Goal: Information Seeking & Learning: Learn about a topic

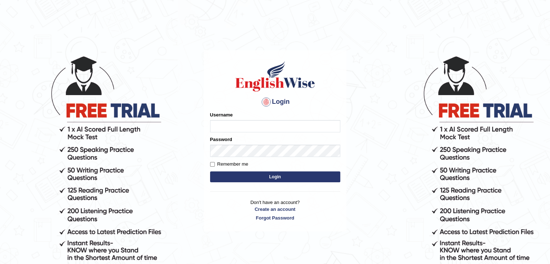
type input "rkapoor"
click at [214, 164] on input "Remember me" at bounding box center [212, 164] width 5 height 5
checkbox input "true"
click at [266, 180] on button "Login" at bounding box center [275, 176] width 130 height 11
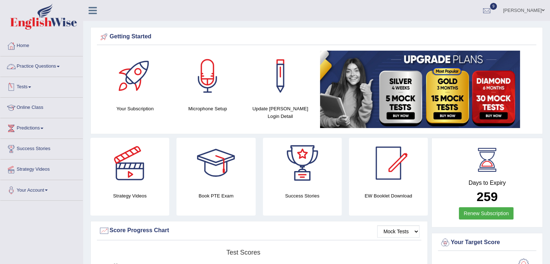
click at [45, 67] on link "Practice Questions" at bounding box center [41, 65] width 82 height 18
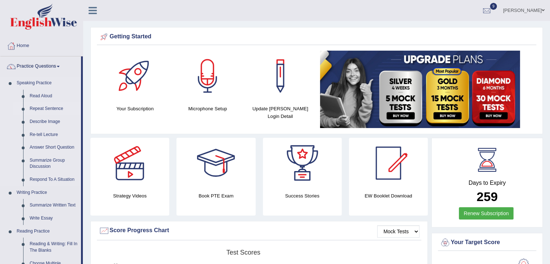
click at [49, 107] on link "Repeat Sentence" at bounding box center [53, 108] width 55 height 13
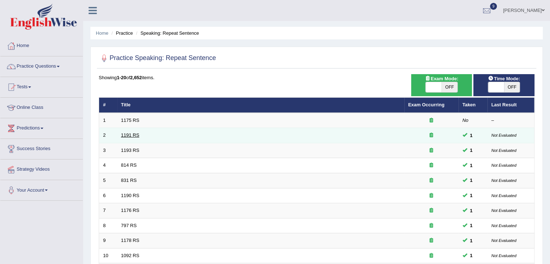
click at [133, 133] on link "1191 RS" at bounding box center [130, 134] width 18 height 5
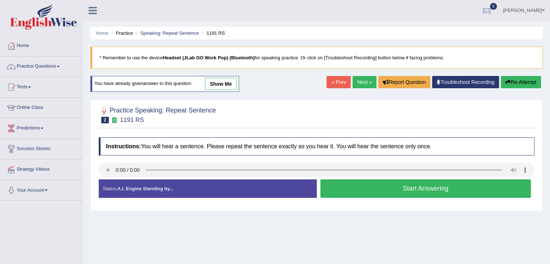
click at [385, 187] on button "Start Answering" at bounding box center [426, 188] width 211 height 18
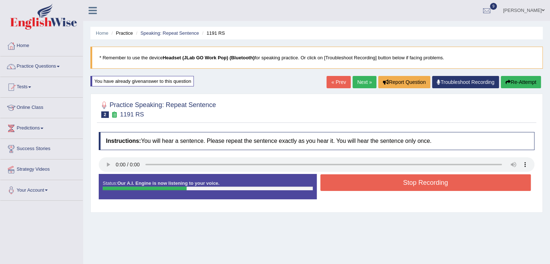
click at [389, 184] on button "Stop Recording" at bounding box center [426, 182] width 211 height 17
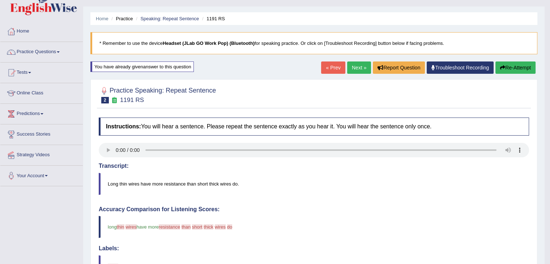
scroll to position [13, 0]
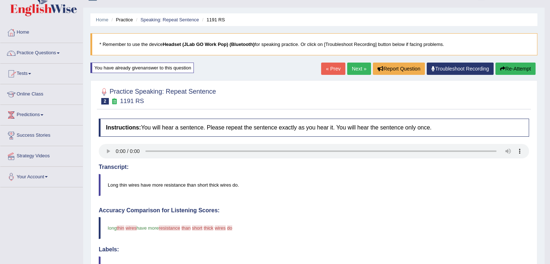
click at [356, 70] on link "Next »" at bounding box center [359, 69] width 24 height 12
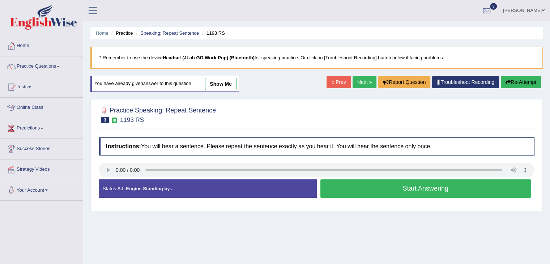
click at [381, 189] on button "Start Answering" at bounding box center [426, 188] width 211 height 18
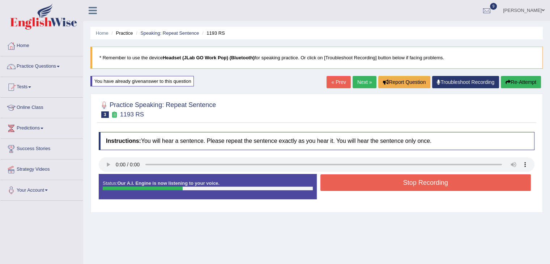
click at [382, 184] on button "Stop Recording" at bounding box center [426, 182] width 211 height 17
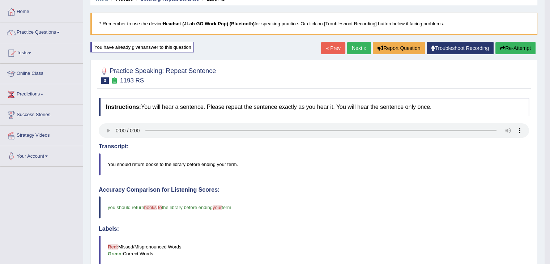
scroll to position [27, 0]
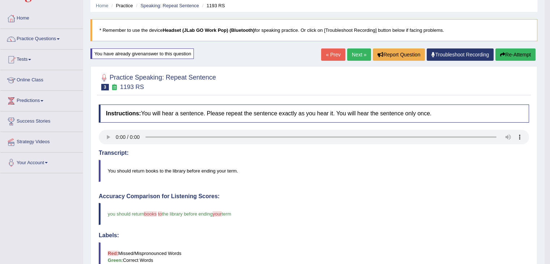
click at [358, 52] on link "Next »" at bounding box center [359, 54] width 24 height 12
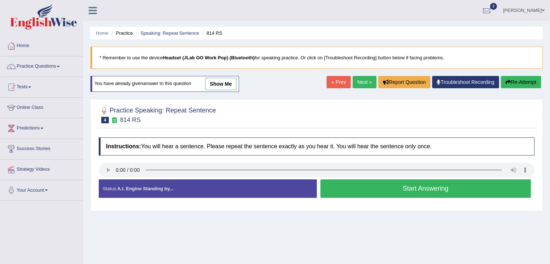
click at [402, 190] on button "Start Answering" at bounding box center [426, 188] width 211 height 18
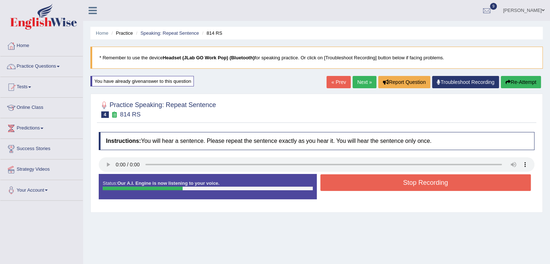
click at [404, 179] on button "Stop Recording" at bounding box center [426, 182] width 211 height 17
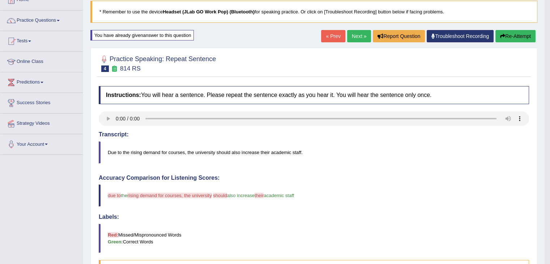
scroll to position [41, 0]
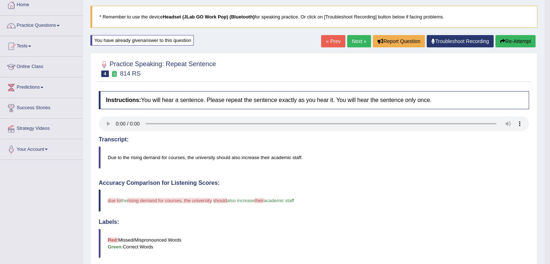
click at [352, 40] on link "Next »" at bounding box center [359, 41] width 24 height 12
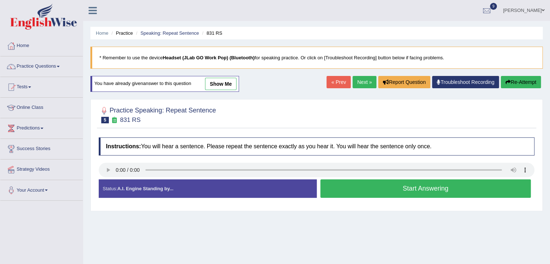
click at [399, 188] on button "Start Answering" at bounding box center [426, 188] width 211 height 18
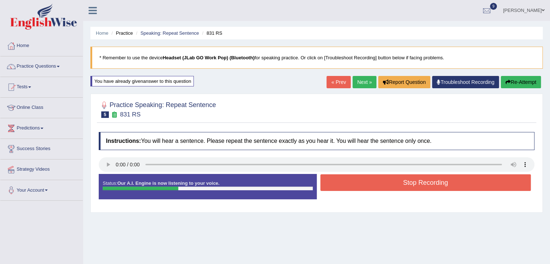
click at [403, 179] on button "Stop Recording" at bounding box center [426, 182] width 211 height 17
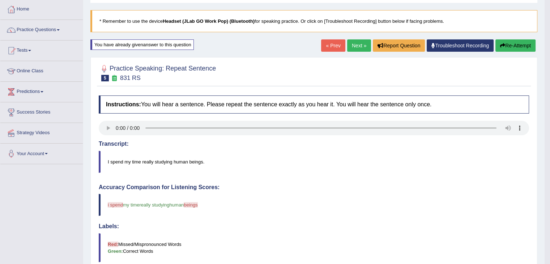
scroll to position [33, 0]
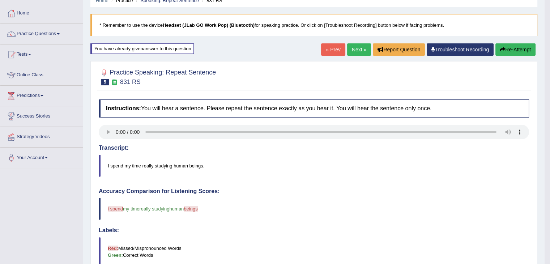
click at [357, 49] on link "Next »" at bounding box center [359, 49] width 24 height 12
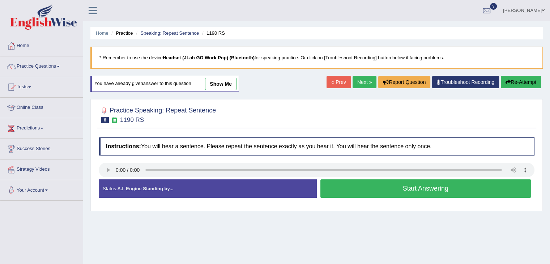
click at [411, 187] on button "Start Answering" at bounding box center [426, 188] width 211 height 18
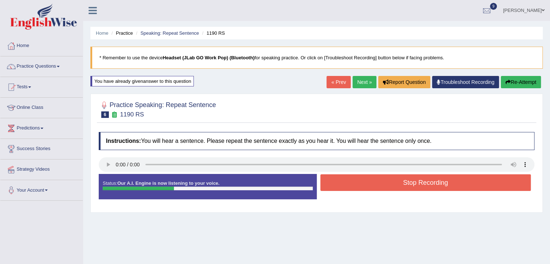
click at [414, 180] on button "Stop Recording" at bounding box center [426, 182] width 211 height 17
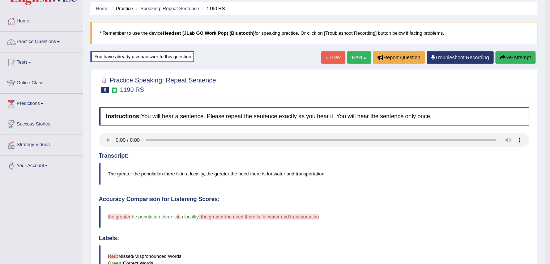
scroll to position [22, 0]
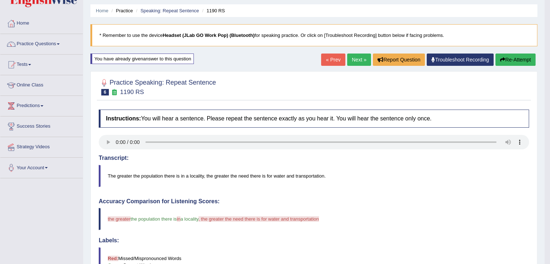
click at [353, 60] on link "Next »" at bounding box center [359, 60] width 24 height 12
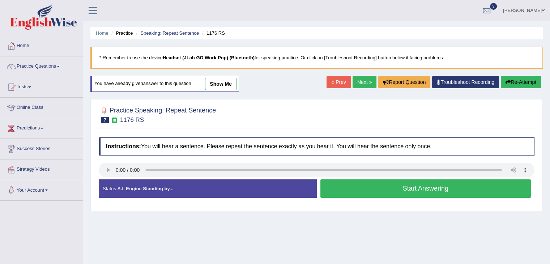
click at [387, 187] on button "Start Answering" at bounding box center [426, 188] width 211 height 18
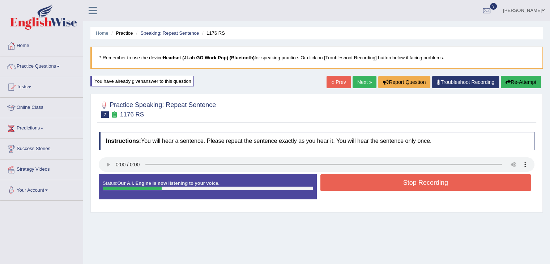
click at [392, 183] on button "Stop Recording" at bounding box center [426, 182] width 211 height 17
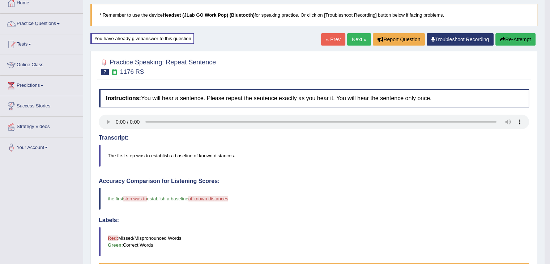
scroll to position [39, 0]
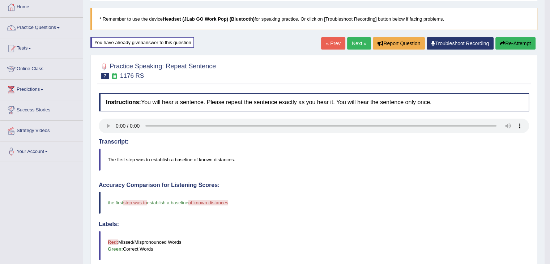
click at [509, 42] on button "Re-Attempt" at bounding box center [516, 43] width 40 height 12
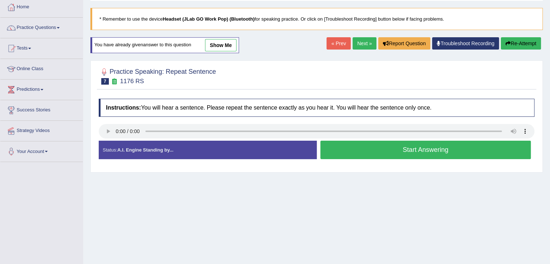
click at [387, 146] on button "Start Answering" at bounding box center [426, 150] width 211 height 18
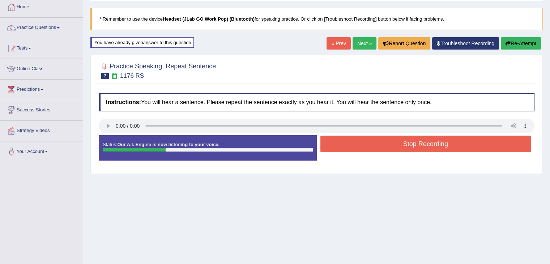
click at [387, 146] on button "Stop Recording" at bounding box center [426, 144] width 211 height 17
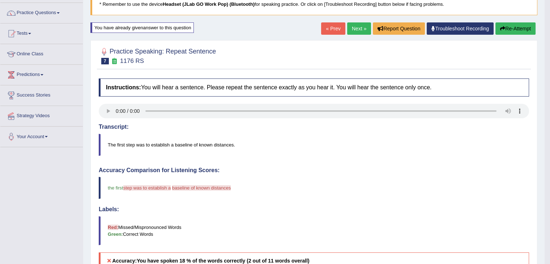
scroll to position [53, 0]
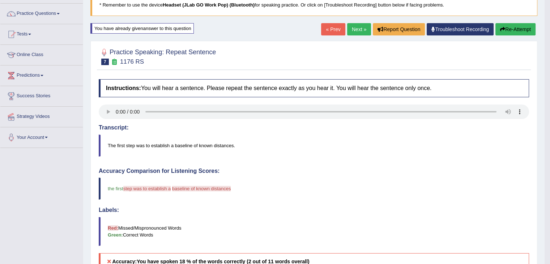
click at [511, 28] on button "Re-Attempt" at bounding box center [516, 29] width 40 height 12
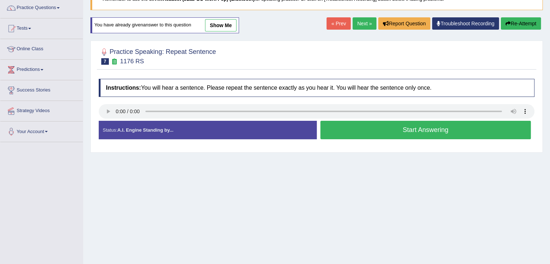
click at [372, 133] on button "Start Answering" at bounding box center [426, 130] width 211 height 18
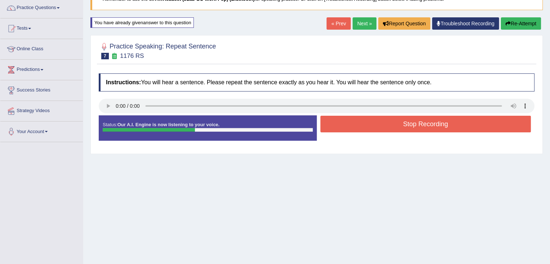
click at [381, 126] on button "Stop Recording" at bounding box center [426, 124] width 211 height 17
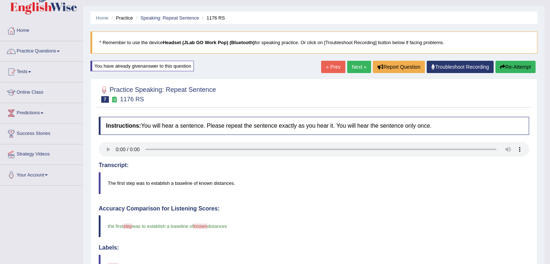
scroll to position [9, 0]
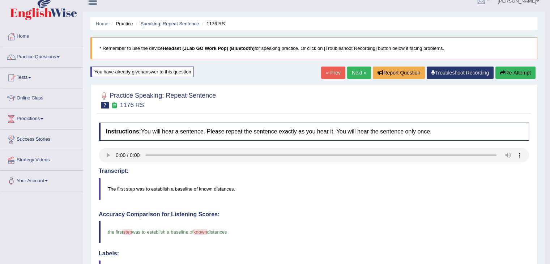
click at [509, 74] on button "Re-Attempt" at bounding box center [516, 73] width 40 height 12
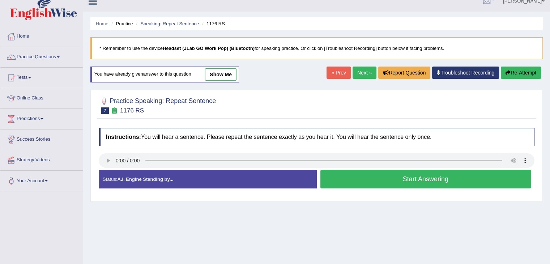
click at [420, 178] on button "Start Answering" at bounding box center [426, 179] width 211 height 18
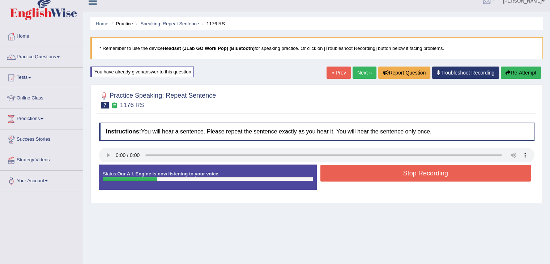
click at [420, 174] on button "Stop Recording" at bounding box center [426, 173] width 211 height 17
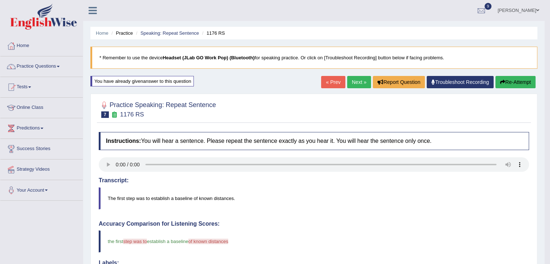
click at [510, 81] on button "Re-Attempt" at bounding box center [516, 82] width 40 height 12
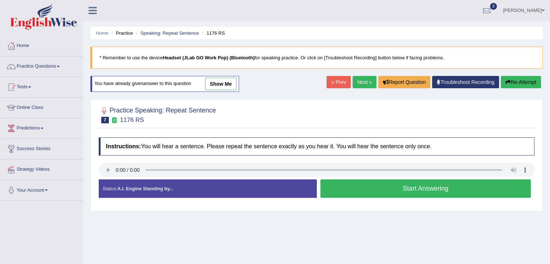
click at [417, 185] on button "Start Answering" at bounding box center [426, 188] width 211 height 18
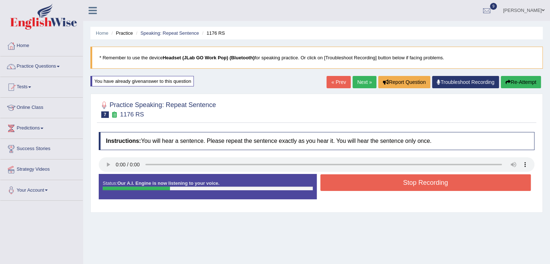
click at [417, 185] on button "Stop Recording" at bounding box center [426, 182] width 211 height 17
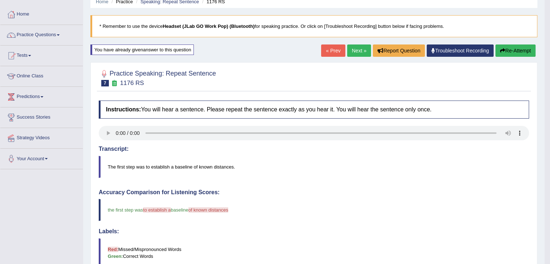
scroll to position [13, 0]
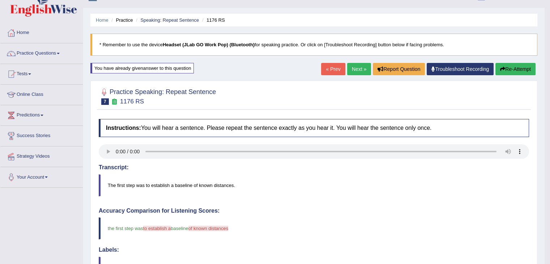
click at [518, 68] on button "Re-Attempt" at bounding box center [516, 69] width 40 height 12
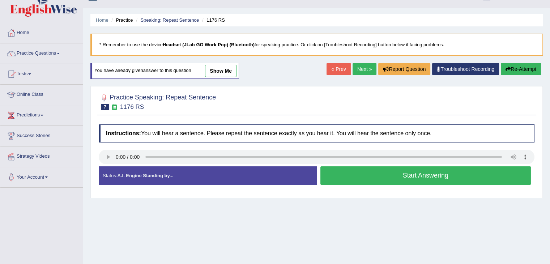
scroll to position [13, 0]
click at [414, 175] on button "Start Answering" at bounding box center [426, 175] width 211 height 18
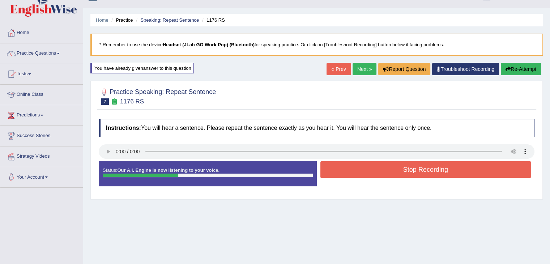
click at [414, 175] on button "Stop Recording" at bounding box center [426, 169] width 211 height 17
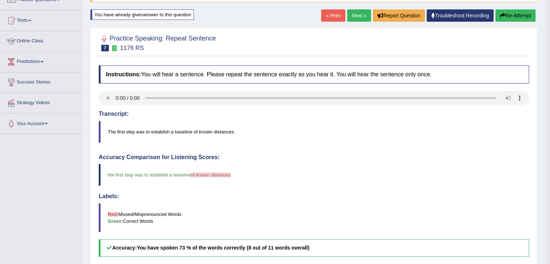
scroll to position [31, 0]
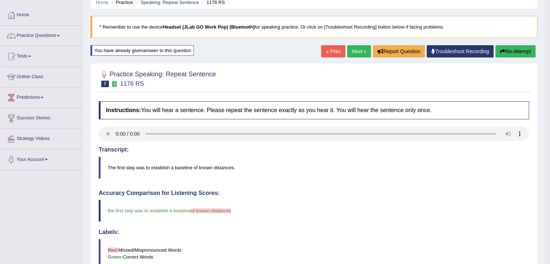
click at [360, 52] on link "Next »" at bounding box center [359, 51] width 24 height 12
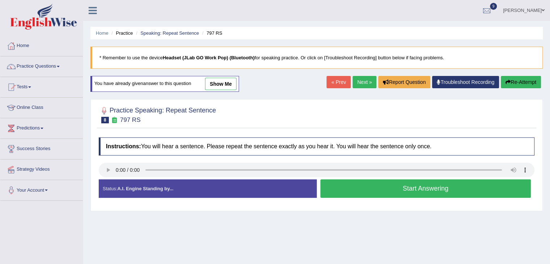
click at [394, 193] on button "Start Answering" at bounding box center [426, 188] width 211 height 18
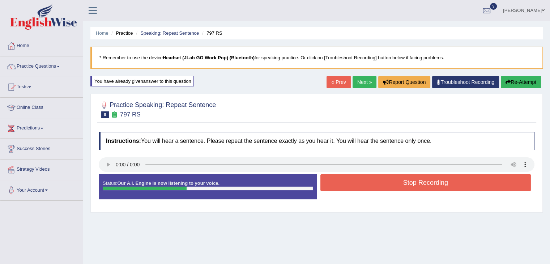
click at [395, 181] on button "Stop Recording" at bounding box center [426, 182] width 211 height 17
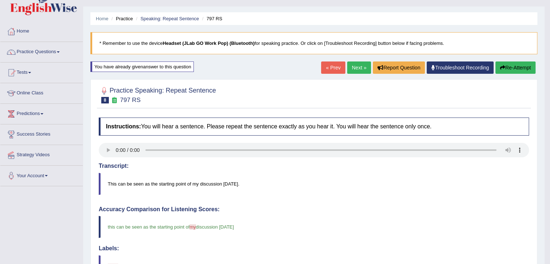
scroll to position [8, 0]
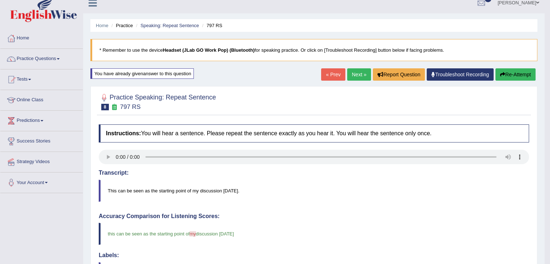
click at [355, 78] on link "Next »" at bounding box center [359, 74] width 24 height 12
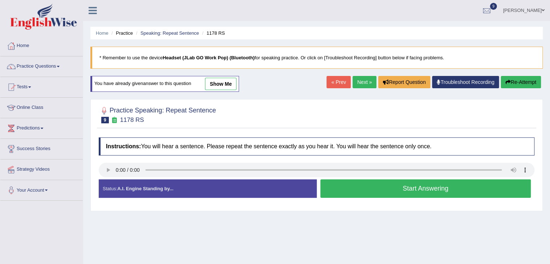
click at [386, 187] on button "Start Answering" at bounding box center [426, 188] width 211 height 18
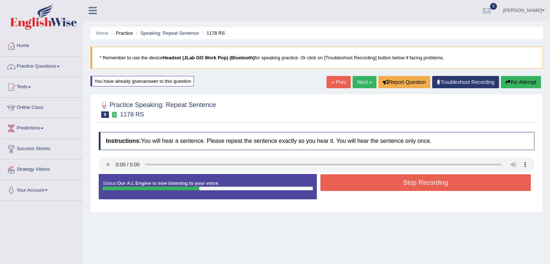
click at [386, 187] on button "Stop Recording" at bounding box center [426, 182] width 211 height 17
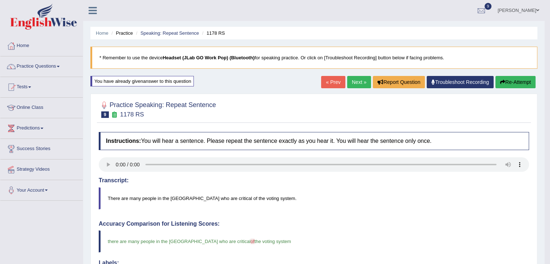
click at [359, 83] on link "Next »" at bounding box center [359, 82] width 24 height 12
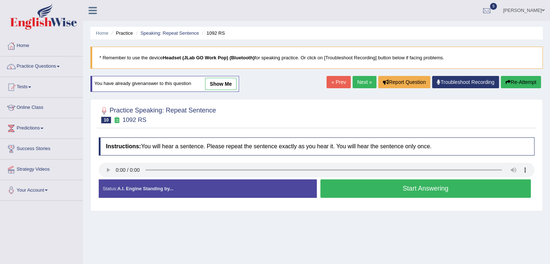
click at [393, 192] on button "Start Answering" at bounding box center [426, 188] width 211 height 18
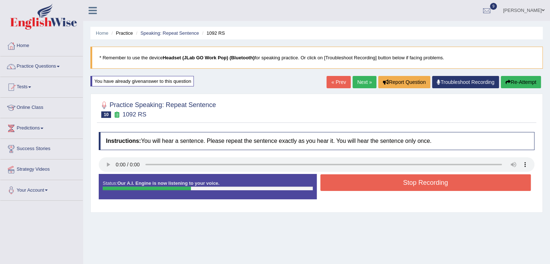
click at [393, 178] on button "Stop Recording" at bounding box center [426, 182] width 211 height 17
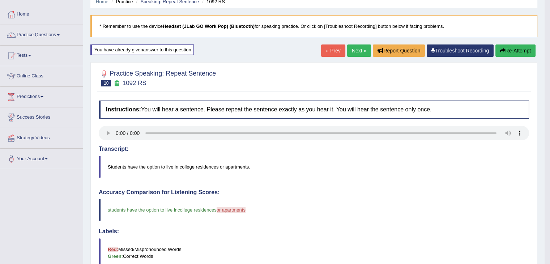
scroll to position [24, 0]
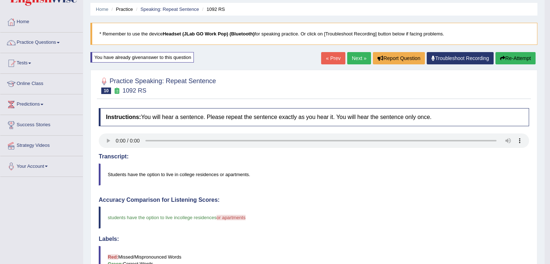
click at [355, 59] on link "Next »" at bounding box center [359, 58] width 24 height 12
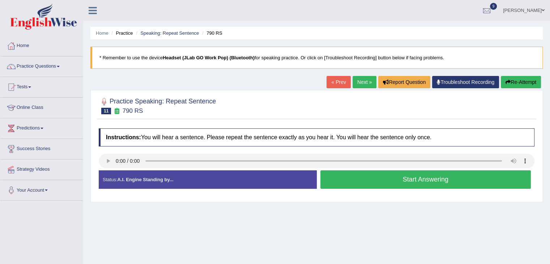
click at [391, 181] on button "Start Answering" at bounding box center [426, 179] width 211 height 18
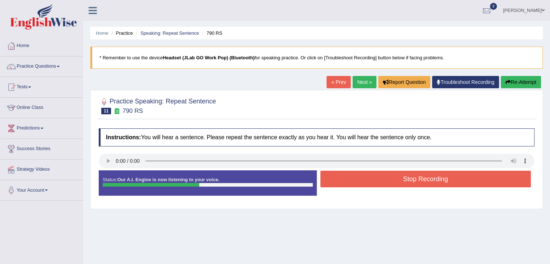
click at [383, 180] on button "Stop Recording" at bounding box center [426, 179] width 211 height 17
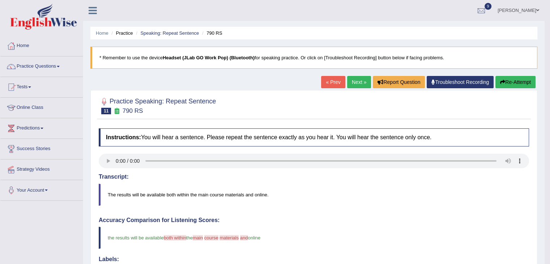
click at [353, 80] on link "Next »" at bounding box center [359, 82] width 24 height 12
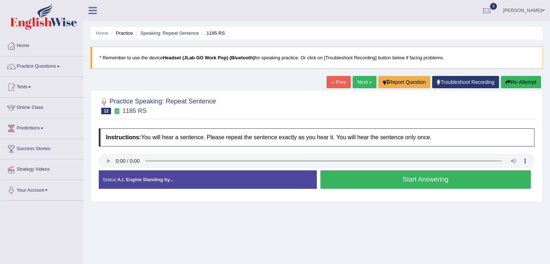
click at [398, 178] on button "Start Answering" at bounding box center [426, 179] width 211 height 18
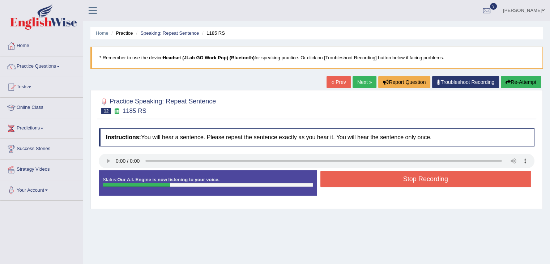
click at [398, 178] on button "Stop Recording" at bounding box center [426, 179] width 211 height 17
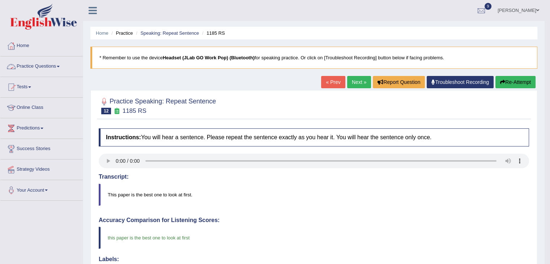
click at [41, 61] on link "Practice Questions" at bounding box center [41, 65] width 82 height 18
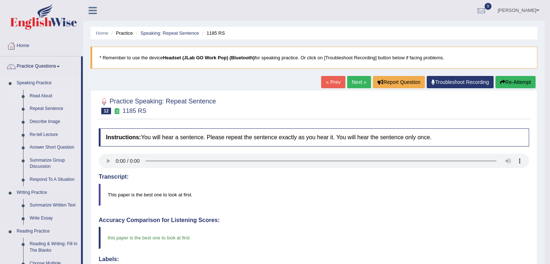
click at [44, 92] on link "Read Aloud" at bounding box center [53, 96] width 55 height 13
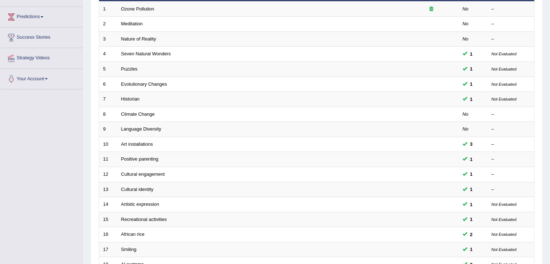
scroll to position [112, 0]
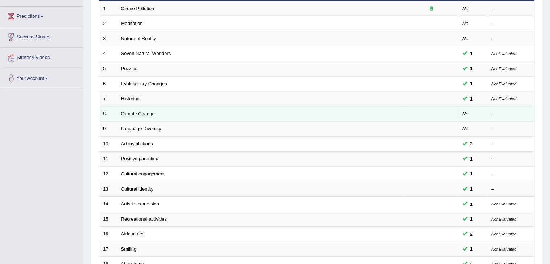
click at [152, 113] on link "Climate Change" at bounding box center [138, 113] width 34 height 5
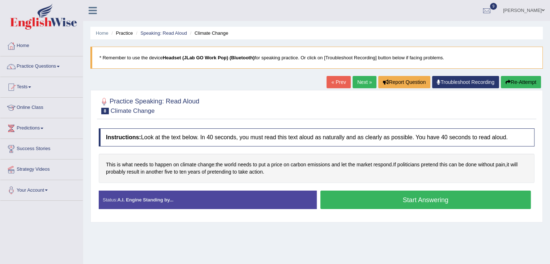
click at [403, 200] on button "Start Answering" at bounding box center [426, 200] width 211 height 18
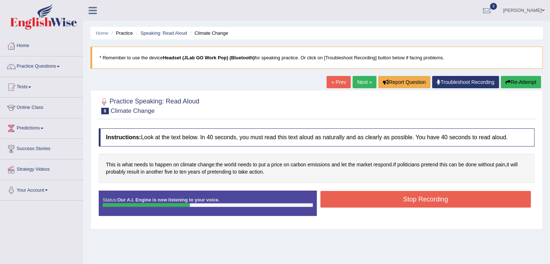
click at [417, 199] on button "Stop Recording" at bounding box center [426, 199] width 211 height 17
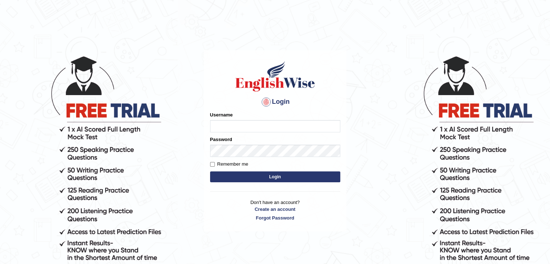
type input "rkapoor"
click at [214, 163] on input "Remember me" at bounding box center [212, 164] width 5 height 5
checkbox input "true"
click at [264, 178] on button "Login" at bounding box center [275, 176] width 130 height 11
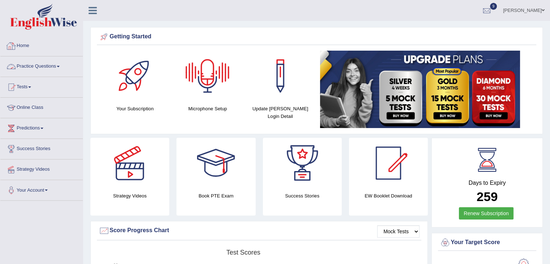
click at [48, 63] on link "Practice Questions" at bounding box center [41, 65] width 82 height 18
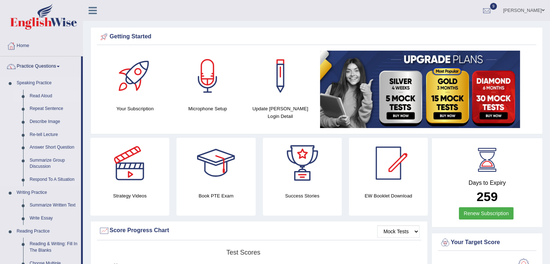
click at [46, 97] on link "Read Aloud" at bounding box center [53, 96] width 55 height 13
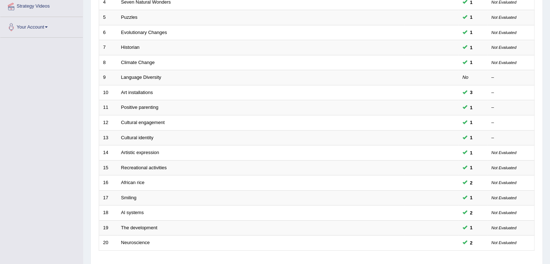
scroll to position [168, 0]
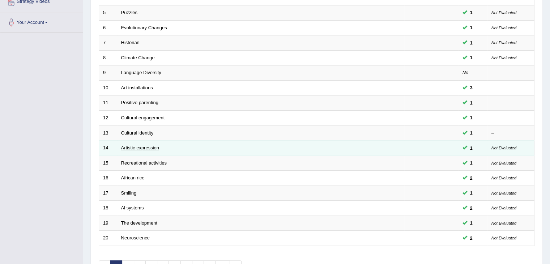
click at [145, 147] on link "Artistic expression" at bounding box center [140, 147] width 38 height 5
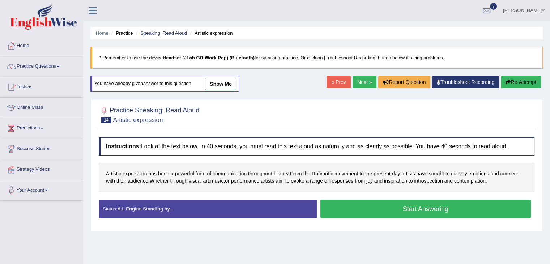
click at [398, 205] on button "Start Answering" at bounding box center [426, 209] width 211 height 18
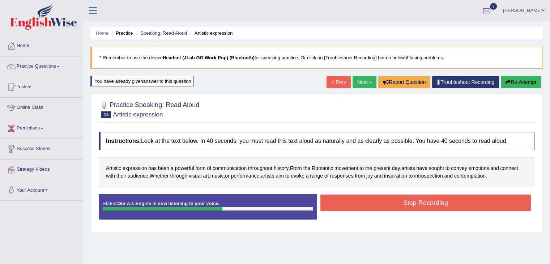
click at [416, 203] on button "Stop Recording" at bounding box center [426, 203] width 211 height 17
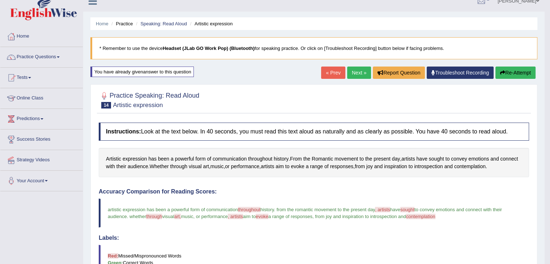
scroll to position [7, 0]
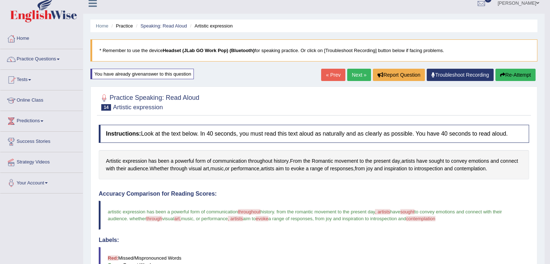
click at [350, 71] on link "Next »" at bounding box center [359, 75] width 24 height 12
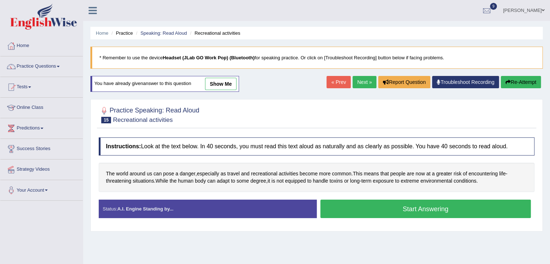
click at [398, 208] on button "Start Answering" at bounding box center [426, 209] width 211 height 18
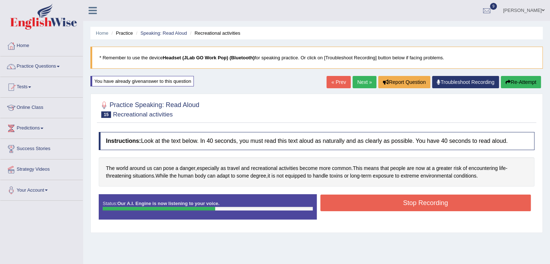
click at [398, 200] on button "Stop Recording" at bounding box center [426, 203] width 211 height 17
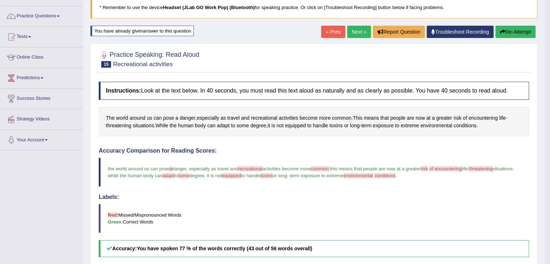
scroll to position [36, 0]
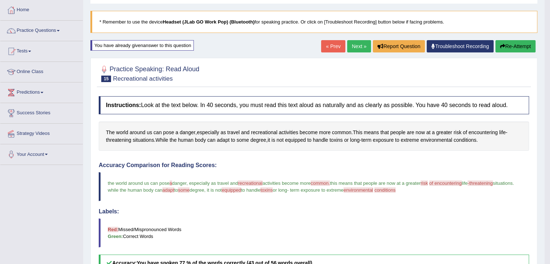
click at [352, 45] on link "Next »" at bounding box center [359, 46] width 24 height 12
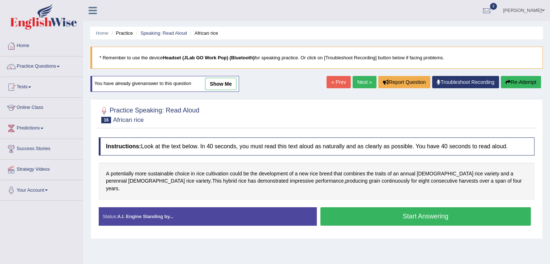
click at [383, 207] on button "Start Answering" at bounding box center [426, 216] width 211 height 18
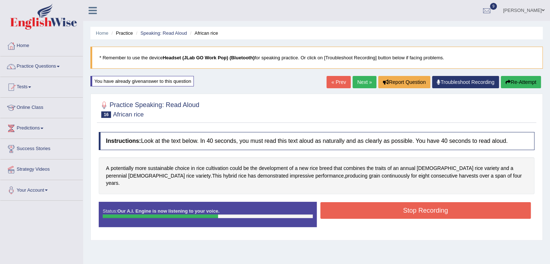
click at [410, 202] on button "Stop Recording" at bounding box center [426, 210] width 211 height 17
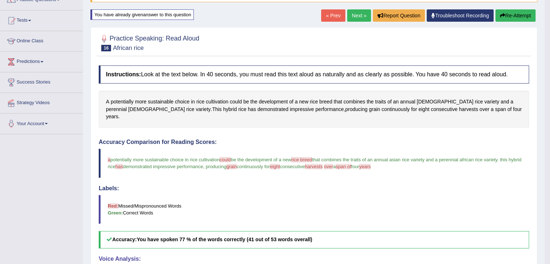
scroll to position [60, 0]
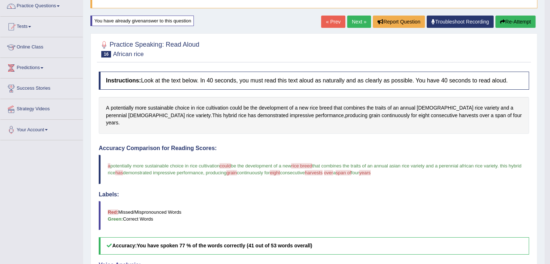
click at [505, 24] on button "Re-Attempt" at bounding box center [516, 22] width 40 height 12
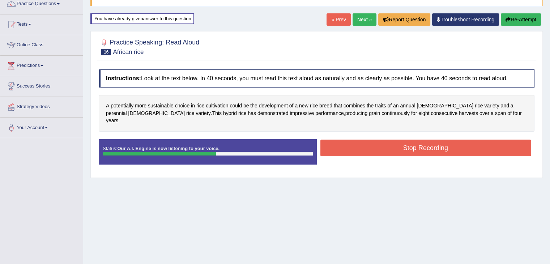
click at [403, 140] on button "Stop Recording" at bounding box center [426, 148] width 211 height 17
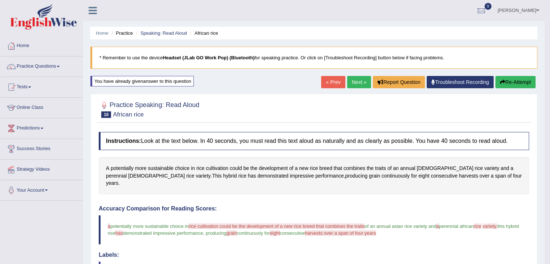
click at [508, 84] on button "Re-Attempt" at bounding box center [516, 82] width 40 height 12
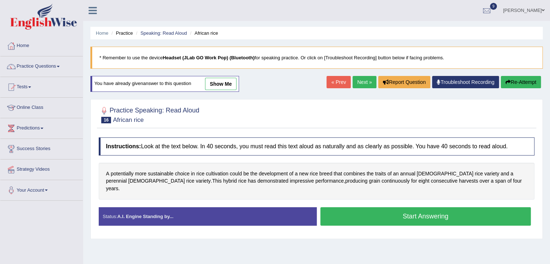
click at [403, 207] on button "Start Answering" at bounding box center [426, 216] width 211 height 18
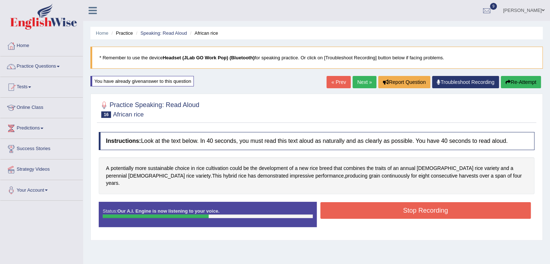
click at [403, 204] on button "Stop Recording" at bounding box center [426, 210] width 211 height 17
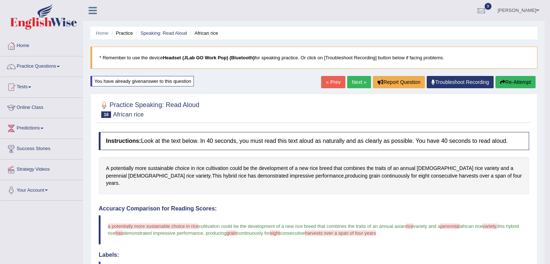
click at [519, 84] on button "Re-Attempt" at bounding box center [516, 82] width 40 height 12
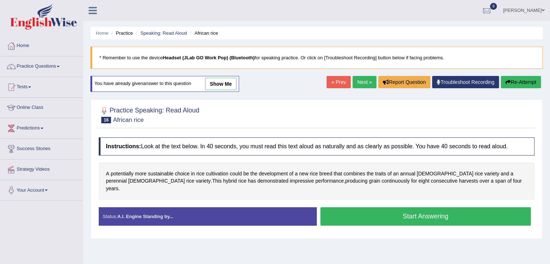
click at [388, 209] on button "Start Answering" at bounding box center [426, 216] width 211 height 18
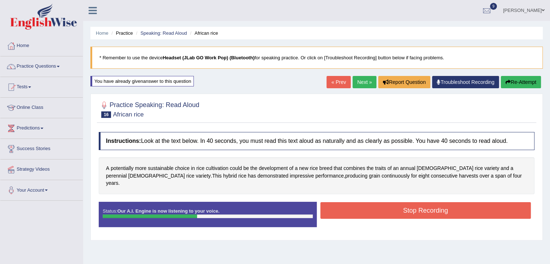
click at [391, 202] on button "Stop Recording" at bounding box center [426, 210] width 211 height 17
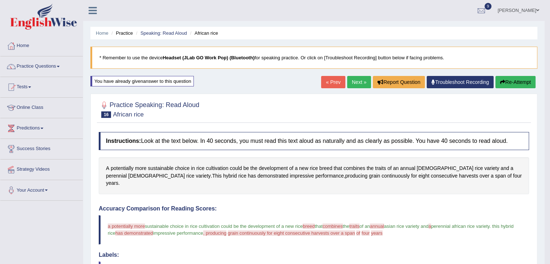
click at [352, 82] on link "Next »" at bounding box center [359, 82] width 24 height 12
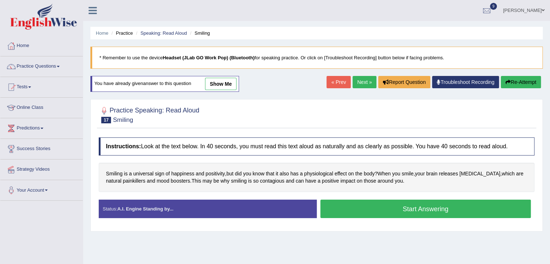
click at [415, 208] on button "Start Answering" at bounding box center [426, 209] width 211 height 18
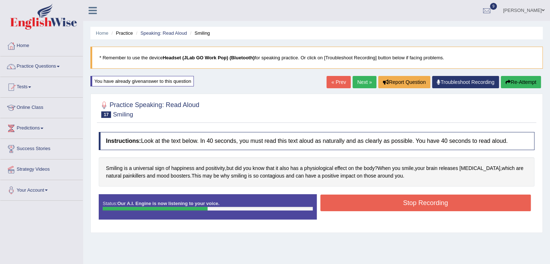
click at [427, 206] on button "Stop Recording" at bounding box center [426, 203] width 211 height 17
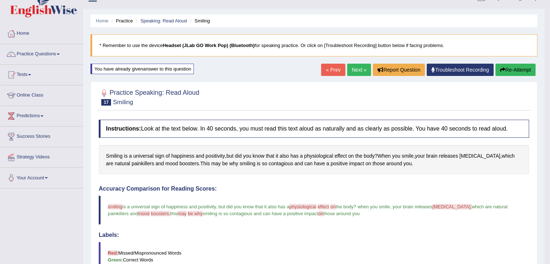
scroll to position [3, 0]
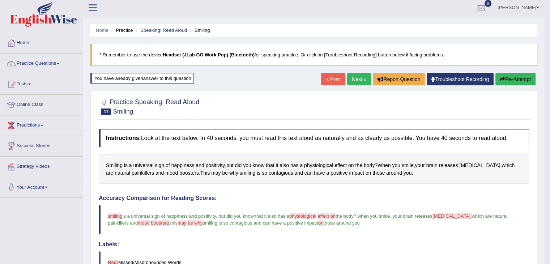
click at [357, 79] on link "Next »" at bounding box center [359, 79] width 24 height 12
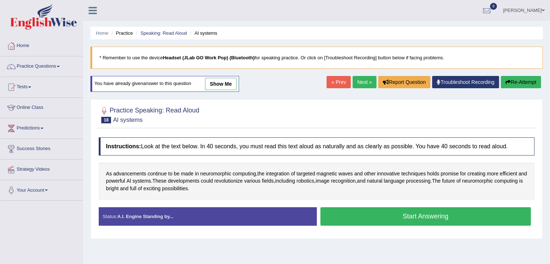
click at [392, 214] on button "Start Answering" at bounding box center [426, 216] width 211 height 18
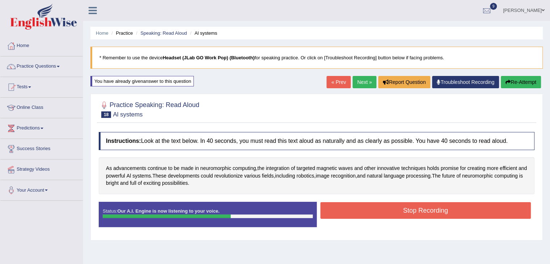
click at [395, 210] on button "Stop Recording" at bounding box center [426, 210] width 211 height 17
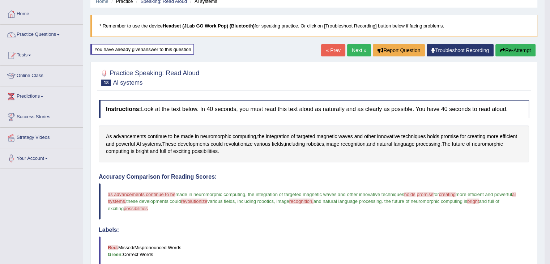
scroll to position [25, 0]
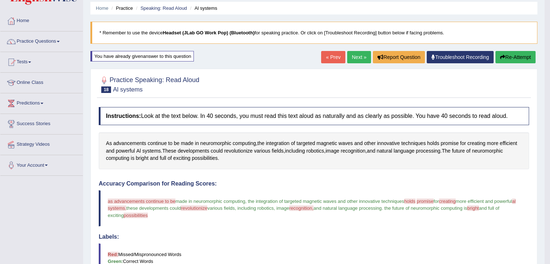
click at [353, 58] on link "Next »" at bounding box center [359, 57] width 24 height 12
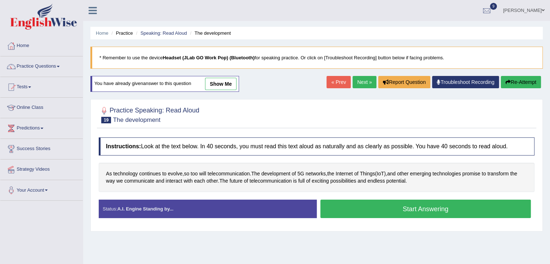
click at [393, 203] on button "Start Answering" at bounding box center [426, 209] width 211 height 18
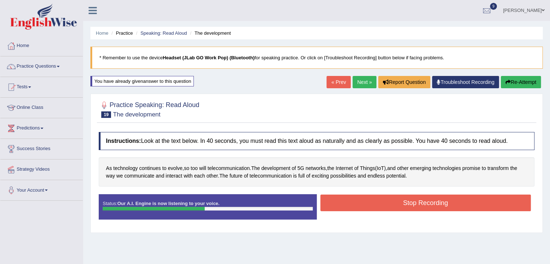
click at [380, 201] on button "Stop Recording" at bounding box center [426, 203] width 211 height 17
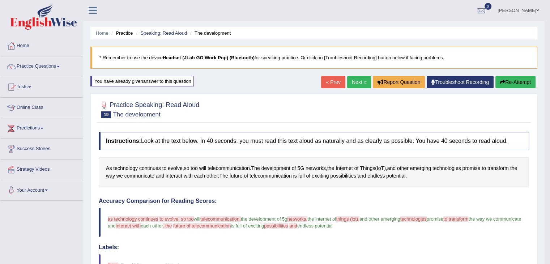
click at [508, 84] on button "Re-Attempt" at bounding box center [516, 82] width 40 height 12
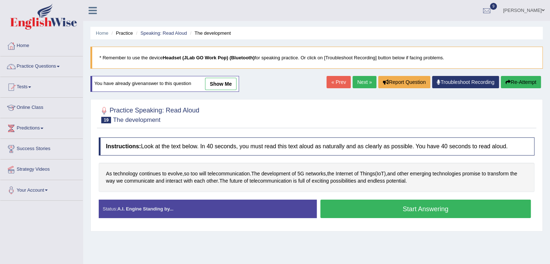
click at [378, 203] on button "Start Answering" at bounding box center [426, 209] width 211 height 18
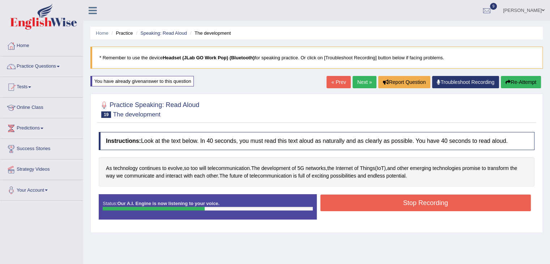
click at [386, 205] on button "Stop Recording" at bounding box center [426, 203] width 211 height 17
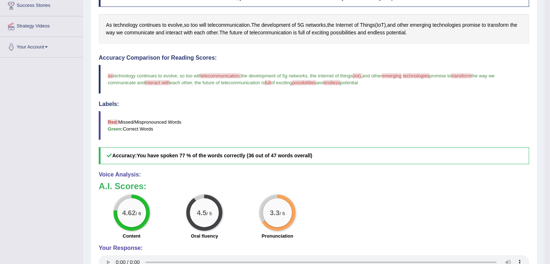
scroll to position [166, 0]
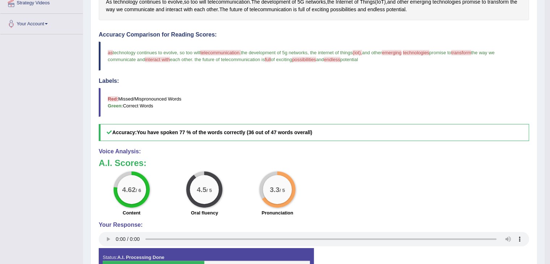
drag, startPoint x: 550, startPoint y: 127, endPoint x: 555, endPoint y: 115, distance: 13.6
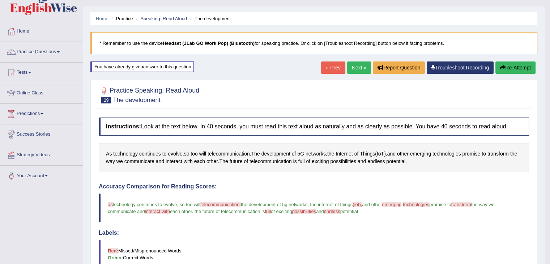
scroll to position [10, 0]
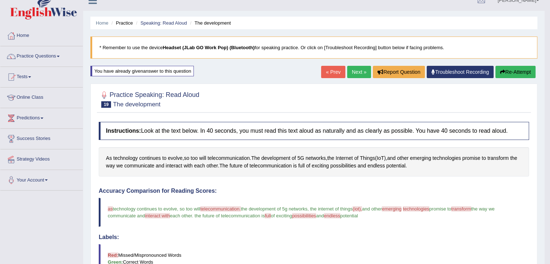
click at [354, 71] on link "Next »" at bounding box center [359, 72] width 24 height 12
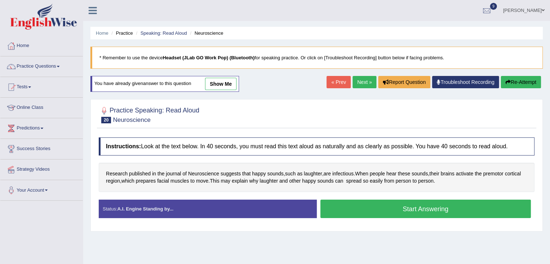
click at [401, 209] on button "Start Answering" at bounding box center [426, 209] width 211 height 18
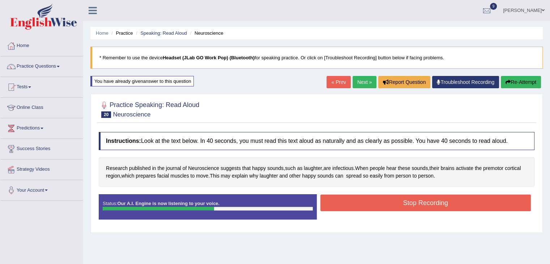
click at [394, 204] on button "Stop Recording" at bounding box center [426, 203] width 211 height 17
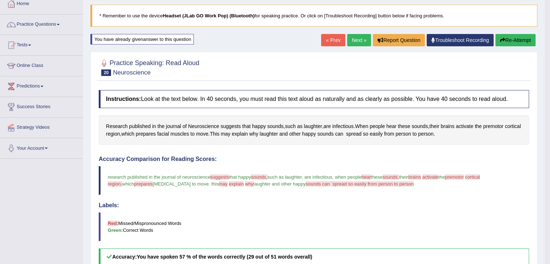
scroll to position [35, 0]
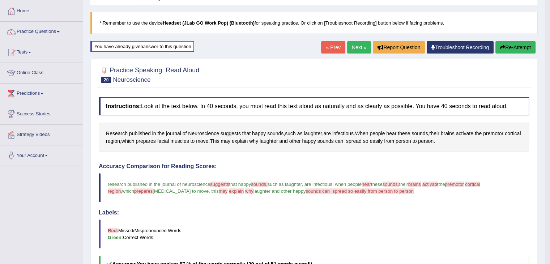
click at [508, 46] on button "Re-Attempt" at bounding box center [516, 47] width 40 height 12
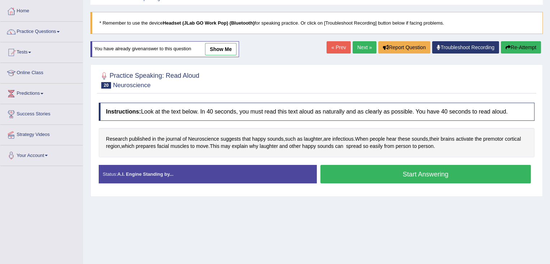
click at [362, 171] on button "Start Answering" at bounding box center [426, 174] width 211 height 18
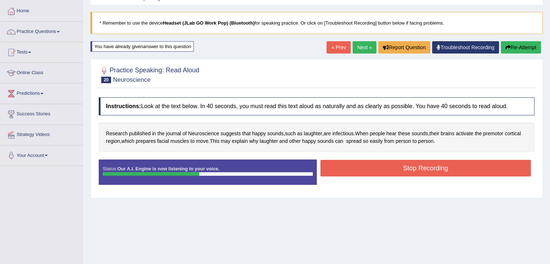
click at [362, 171] on button "Stop Recording" at bounding box center [426, 168] width 211 height 17
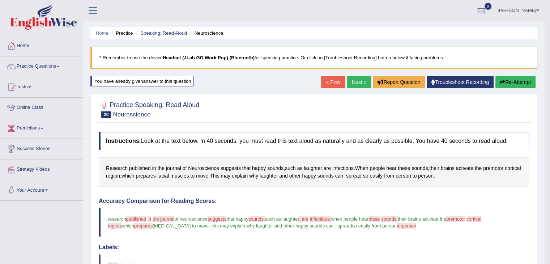
click at [355, 82] on link "Next »" at bounding box center [359, 82] width 24 height 12
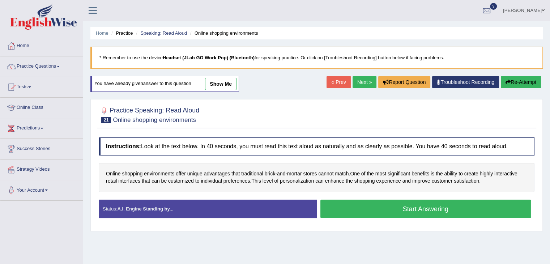
click at [415, 210] on button "Start Answering" at bounding box center [426, 209] width 211 height 18
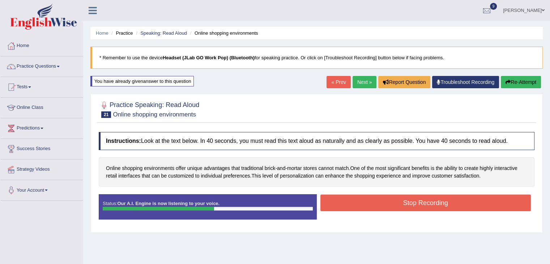
click at [419, 203] on button "Stop Recording" at bounding box center [426, 203] width 211 height 17
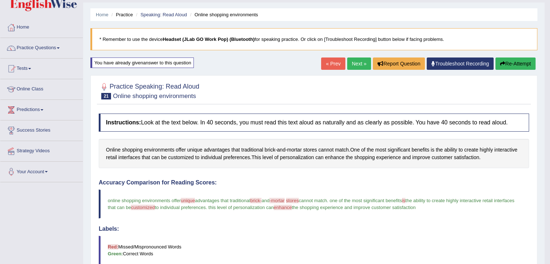
scroll to position [16, 0]
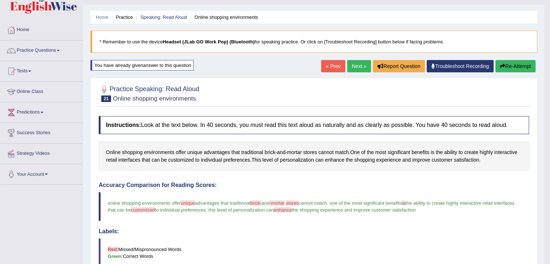
click at [355, 63] on link "Next »" at bounding box center [359, 66] width 24 height 12
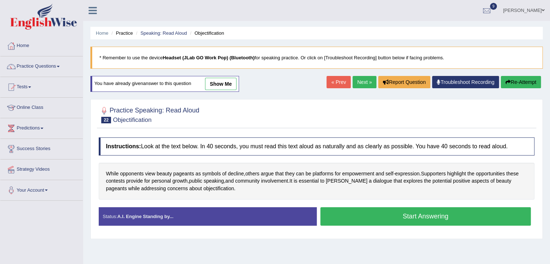
click at [383, 215] on button "Start Answering" at bounding box center [426, 216] width 211 height 18
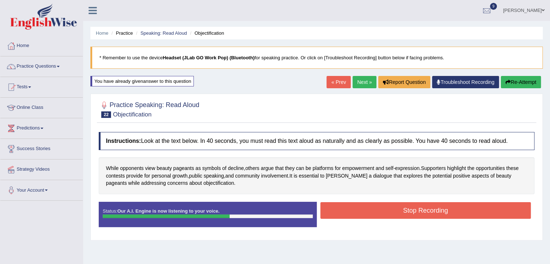
click at [392, 212] on button "Stop Recording" at bounding box center [426, 210] width 211 height 17
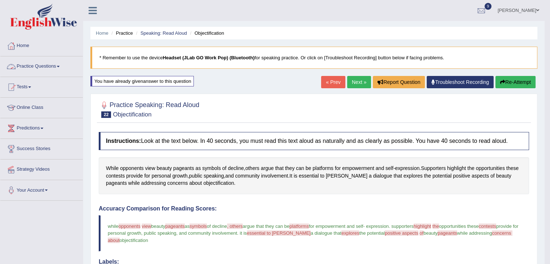
click at [54, 65] on link "Practice Questions" at bounding box center [41, 65] width 82 height 18
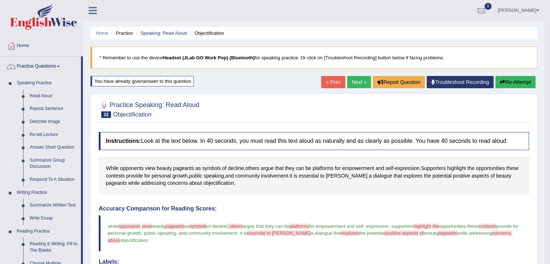
click at [56, 161] on link "Summarize Group Discussion" at bounding box center [53, 163] width 55 height 19
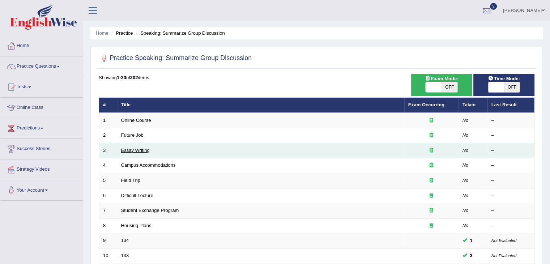
click at [138, 151] on link "Essay Writing" at bounding box center [135, 150] width 29 height 5
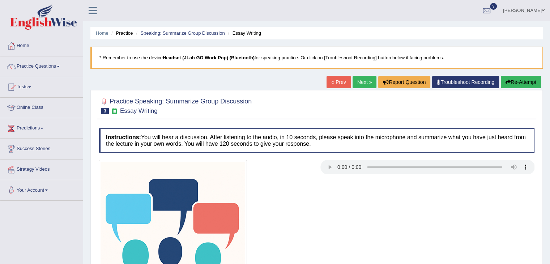
click at [361, 82] on link "Next »" at bounding box center [365, 82] width 24 height 12
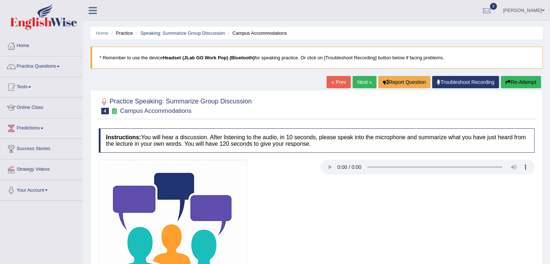
click at [54, 66] on link "Practice Questions" at bounding box center [41, 65] width 82 height 18
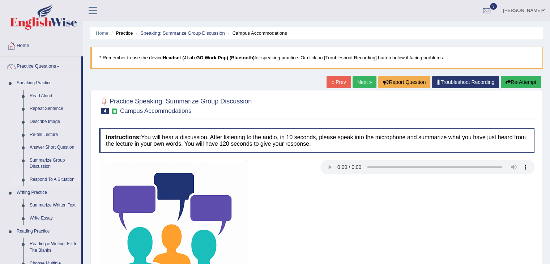
click at [46, 178] on link "Respond To A Situation" at bounding box center [53, 179] width 55 height 13
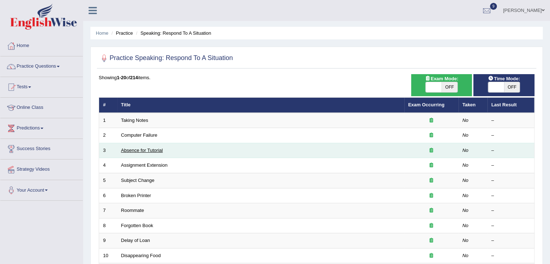
click at [153, 149] on link "Absence for Tutorial" at bounding box center [142, 150] width 42 height 5
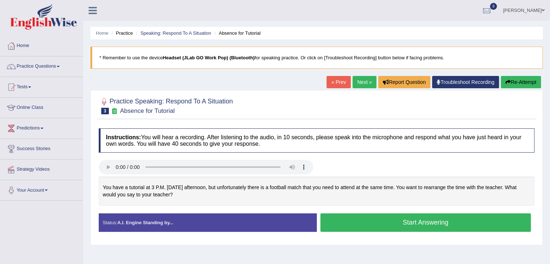
click at [399, 227] on button "Start Answering" at bounding box center [426, 222] width 211 height 18
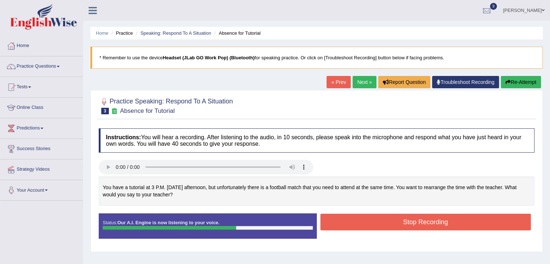
click at [514, 81] on button "Re-Attempt" at bounding box center [521, 82] width 40 height 12
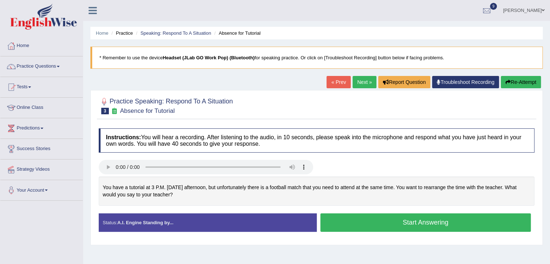
click at [405, 222] on button "Start Answering" at bounding box center [426, 222] width 211 height 18
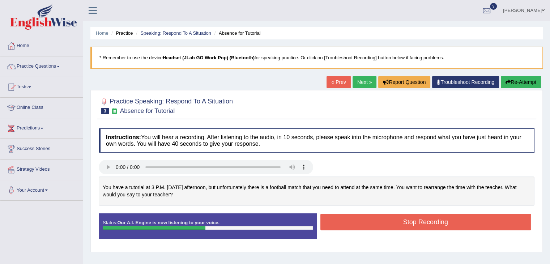
click at [401, 219] on button "Stop Recording" at bounding box center [426, 222] width 211 height 17
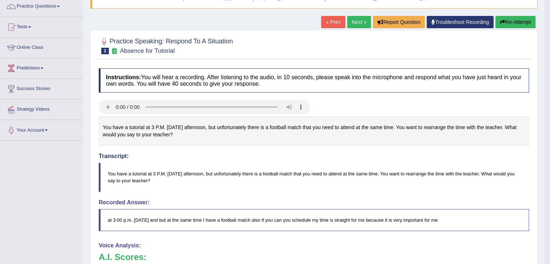
scroll to position [21, 0]
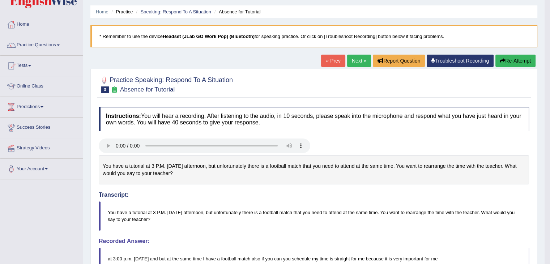
click at [513, 62] on button "Re-Attempt" at bounding box center [516, 61] width 40 height 12
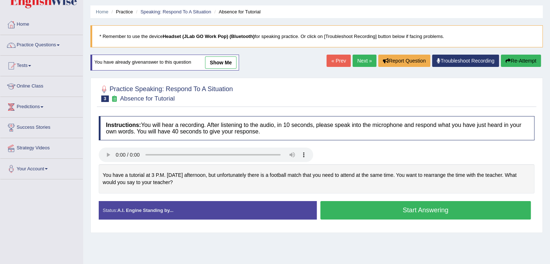
click at [376, 206] on button "Start Answering" at bounding box center [426, 210] width 211 height 18
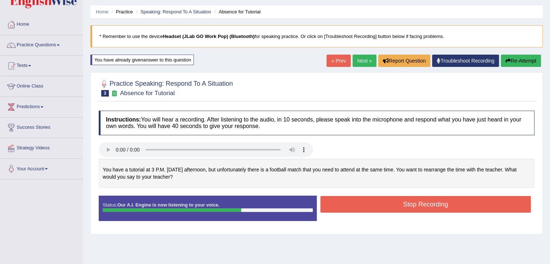
click at [410, 204] on button "Stop Recording" at bounding box center [426, 204] width 211 height 17
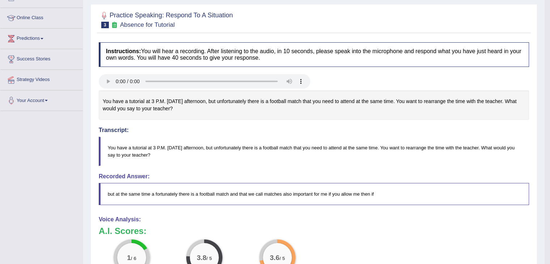
scroll to position [69, 0]
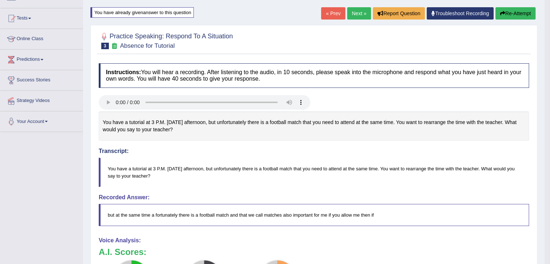
click at [504, 17] on button "Re-Attempt" at bounding box center [516, 13] width 40 height 12
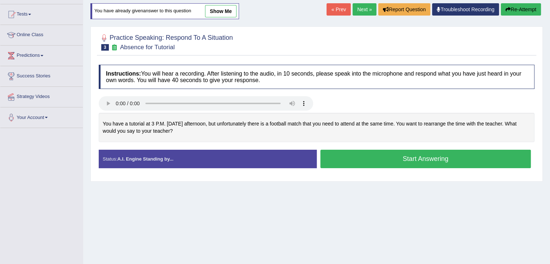
scroll to position [69, 0]
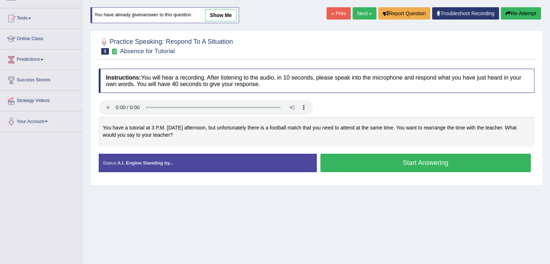
click at [364, 162] on button "Start Answering" at bounding box center [426, 163] width 211 height 18
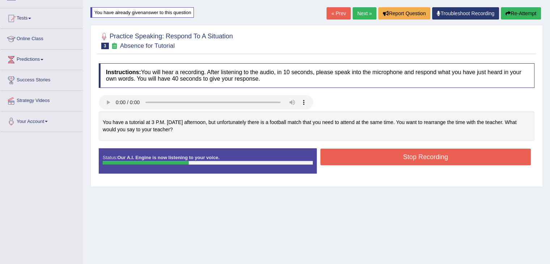
click at [414, 155] on button "Stop Recording" at bounding box center [426, 157] width 211 height 17
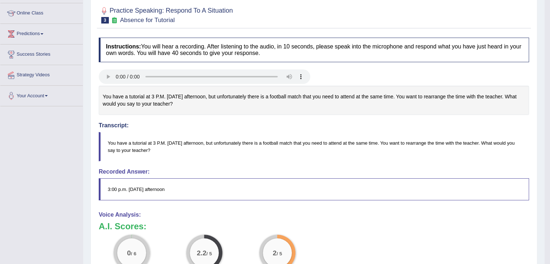
scroll to position [69, 0]
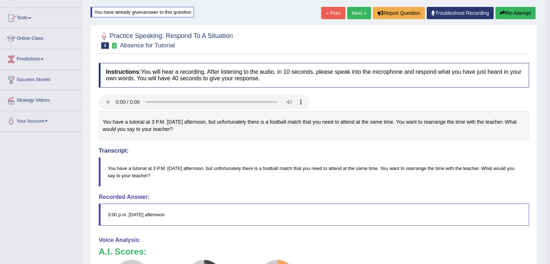
click at [513, 9] on button "Re-Attempt" at bounding box center [516, 13] width 40 height 12
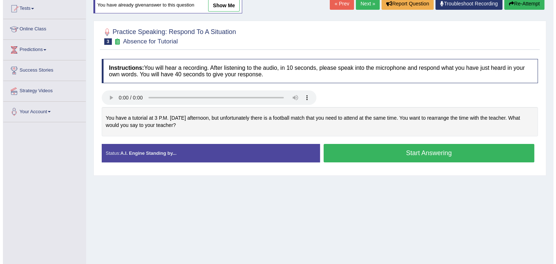
scroll to position [69, 0]
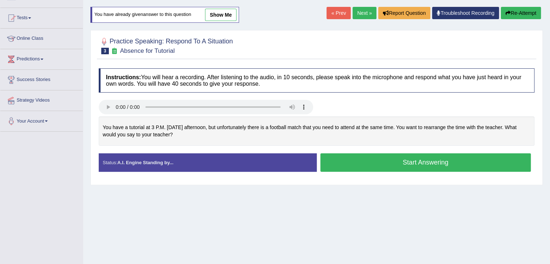
click at [385, 153] on button "Start Answering" at bounding box center [426, 162] width 211 height 18
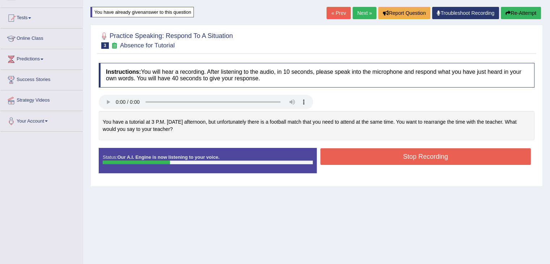
click at [372, 156] on button "Stop Recording" at bounding box center [426, 156] width 211 height 17
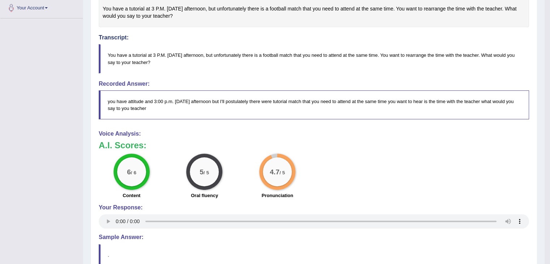
scroll to position [192, 0]
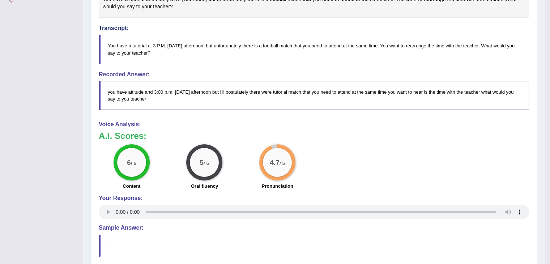
drag, startPoint x: 552, startPoint y: 62, endPoint x: 555, endPoint y: 189, distance: 127.0
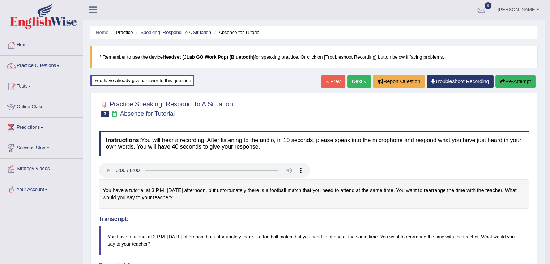
scroll to position [1, 0]
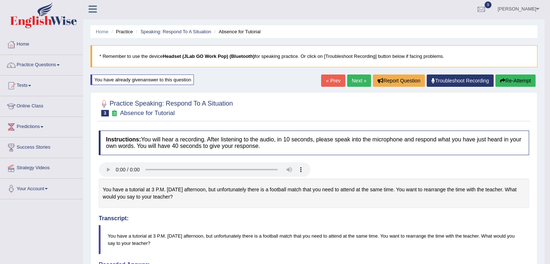
click at [357, 81] on link "Next »" at bounding box center [359, 81] width 24 height 12
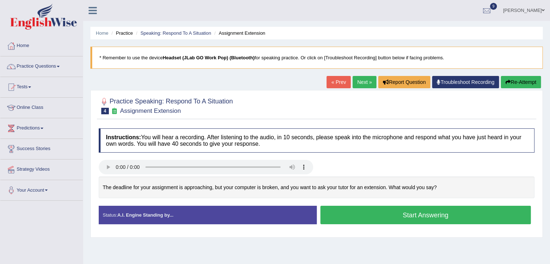
click at [430, 210] on button "Start Answering" at bounding box center [426, 215] width 211 height 18
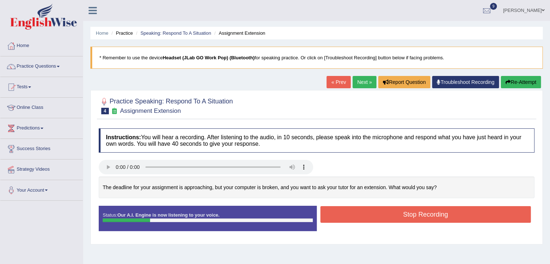
click at [410, 214] on button "Stop Recording" at bounding box center [426, 214] width 211 height 17
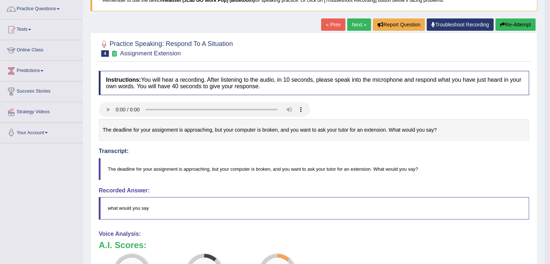
scroll to position [39, 0]
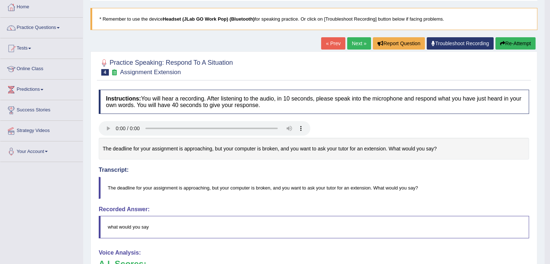
click at [513, 44] on button "Re-Attempt" at bounding box center [516, 43] width 40 height 12
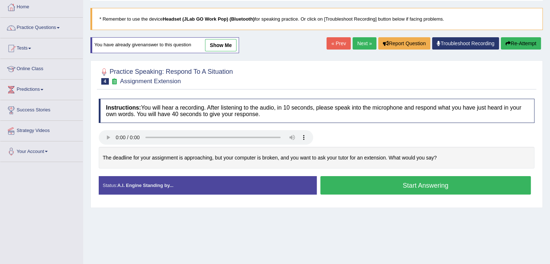
click at [393, 184] on button "Start Answering" at bounding box center [426, 185] width 211 height 18
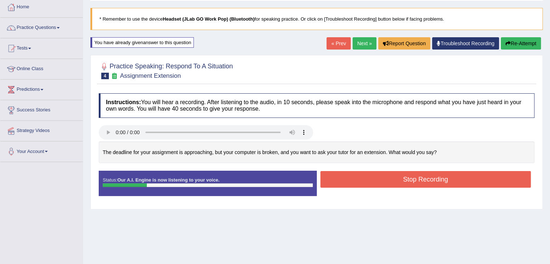
click at [395, 179] on button "Stop Recording" at bounding box center [426, 179] width 211 height 17
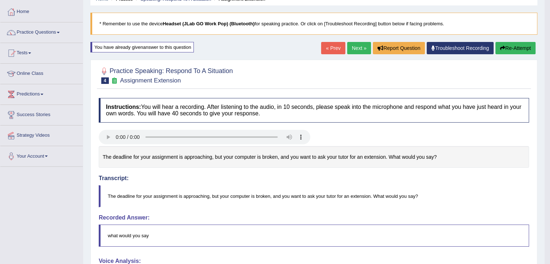
scroll to position [32, 0]
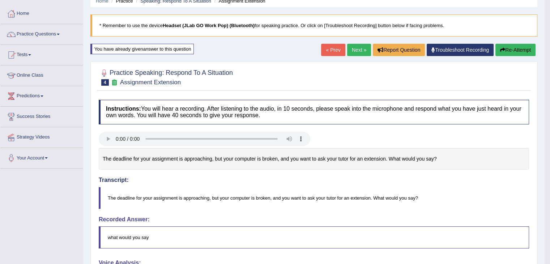
click at [509, 48] on button "Re-Attempt" at bounding box center [516, 50] width 40 height 12
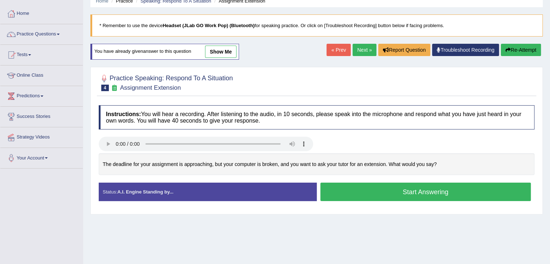
click at [379, 193] on button "Start Answering" at bounding box center [426, 192] width 211 height 18
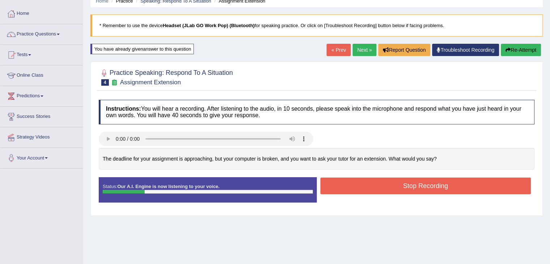
click at [385, 187] on button "Stop Recording" at bounding box center [426, 186] width 211 height 17
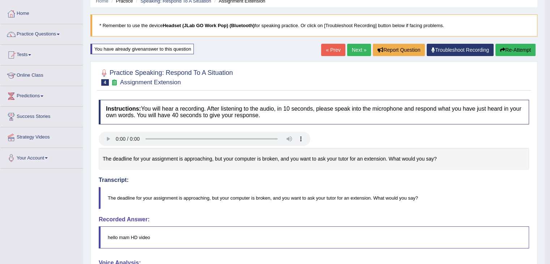
click at [505, 49] on button "Re-Attempt" at bounding box center [516, 50] width 40 height 12
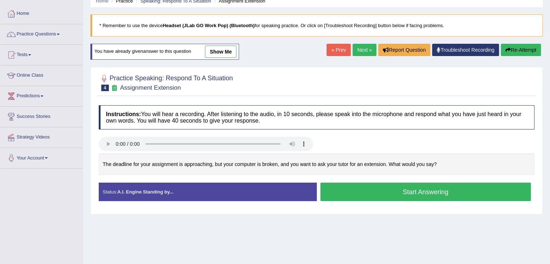
click at [398, 190] on button "Start Answering" at bounding box center [426, 192] width 211 height 18
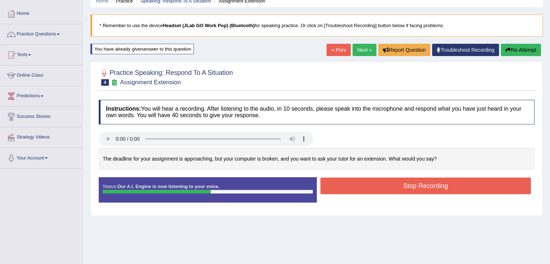
click at [398, 190] on button "Stop Recording" at bounding box center [426, 186] width 211 height 17
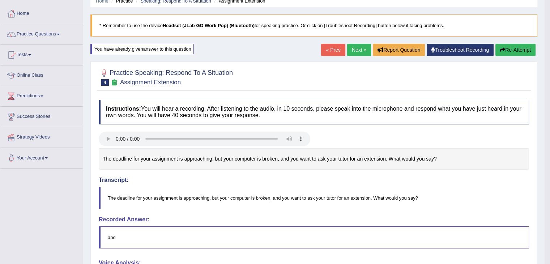
drag, startPoint x: 550, startPoint y: 71, endPoint x: 555, endPoint y: 149, distance: 78.3
click at [550, 149] on html "Toggle navigation Home Practice Questions Speaking Practice Read Aloud Repeat S…" at bounding box center [275, 100] width 550 height 264
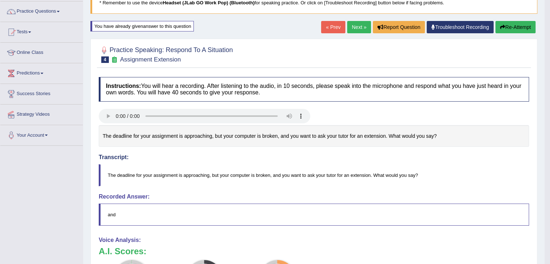
scroll to position [61, 0]
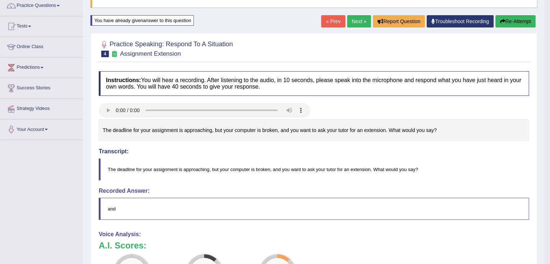
click at [508, 21] on button "Re-Attempt" at bounding box center [516, 21] width 40 height 12
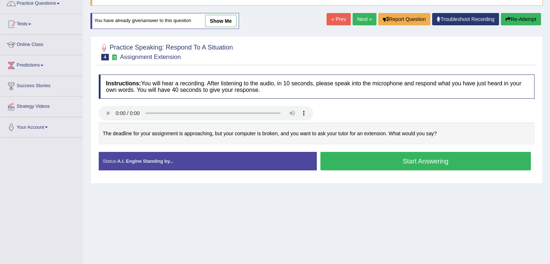
click at [409, 160] on button "Start Answering" at bounding box center [426, 161] width 211 height 18
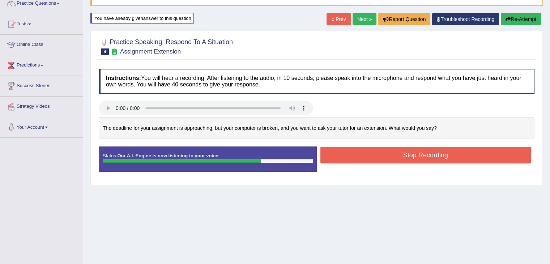
click at [410, 158] on button "Stop Recording" at bounding box center [426, 155] width 211 height 17
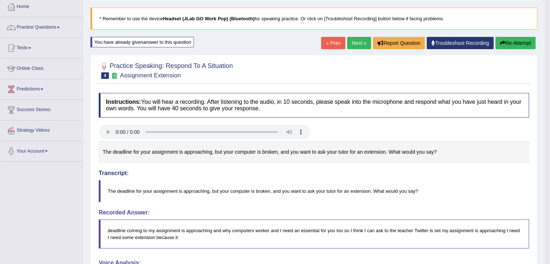
scroll to position [37, 0]
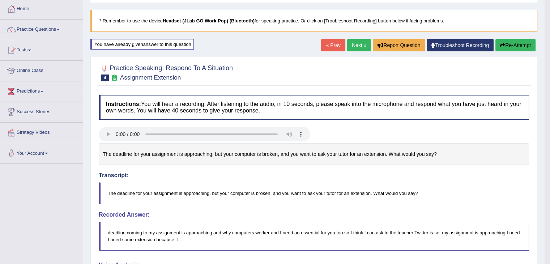
click at [511, 44] on button "Re-Attempt" at bounding box center [516, 45] width 40 height 12
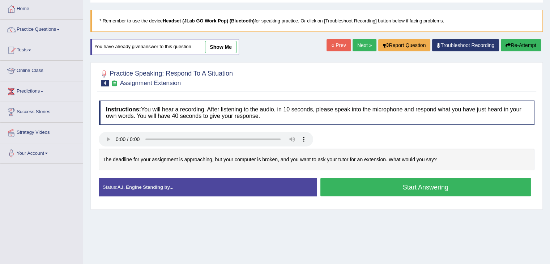
click at [407, 185] on button "Start Answering" at bounding box center [426, 187] width 211 height 18
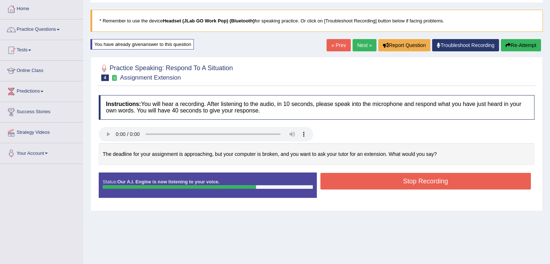
click at [426, 183] on button "Stop Recording" at bounding box center [426, 181] width 211 height 17
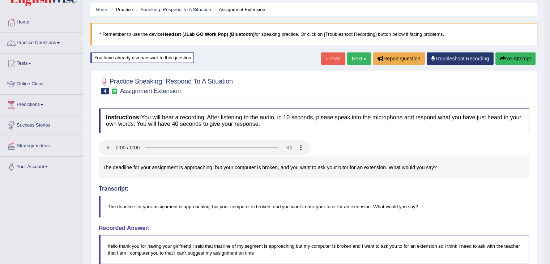
scroll to position [22, 0]
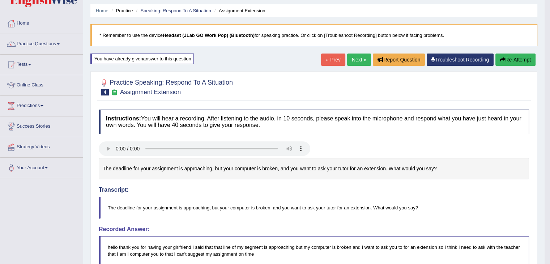
click at [357, 61] on link "Next »" at bounding box center [359, 60] width 24 height 12
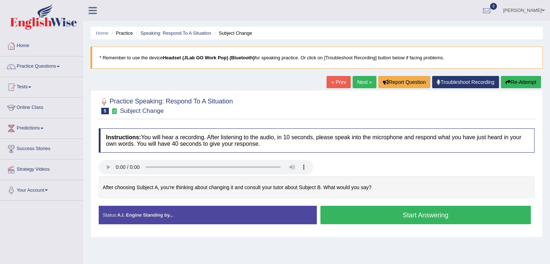
click at [410, 216] on button "Start Answering" at bounding box center [426, 215] width 211 height 18
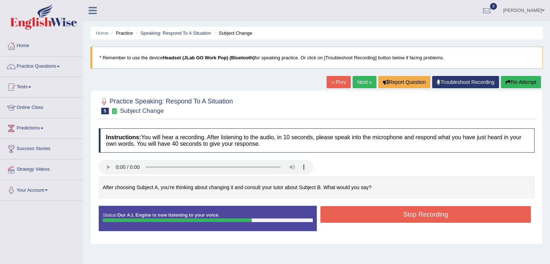
click at [416, 213] on button "Stop Recording" at bounding box center [426, 214] width 211 height 17
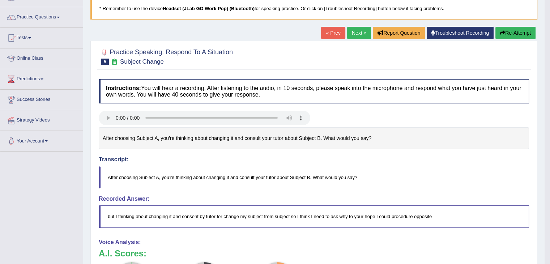
scroll to position [42, 0]
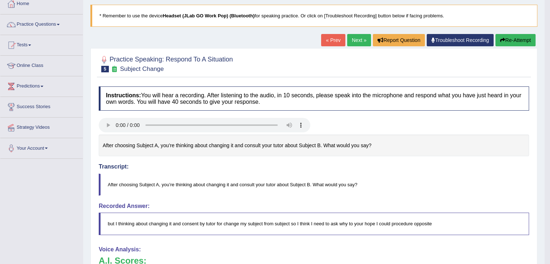
click at [512, 42] on button "Re-Attempt" at bounding box center [516, 40] width 40 height 12
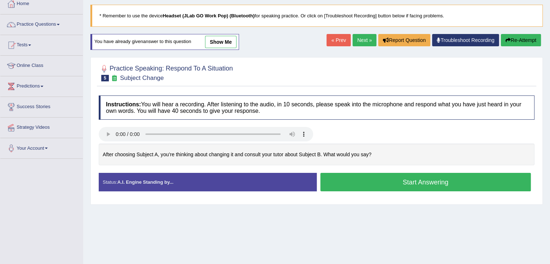
click at [396, 180] on button "Start Answering" at bounding box center [426, 182] width 211 height 18
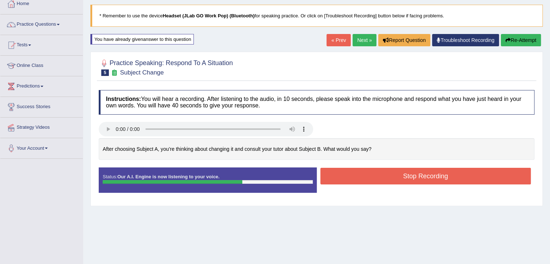
click at [399, 175] on button "Stop Recording" at bounding box center [426, 176] width 211 height 17
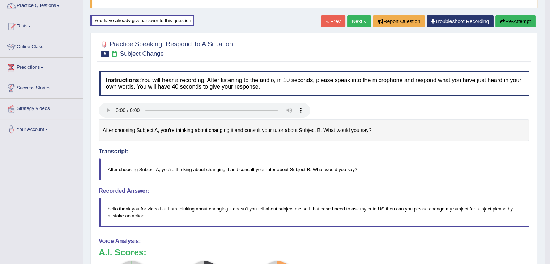
scroll to position [58, 0]
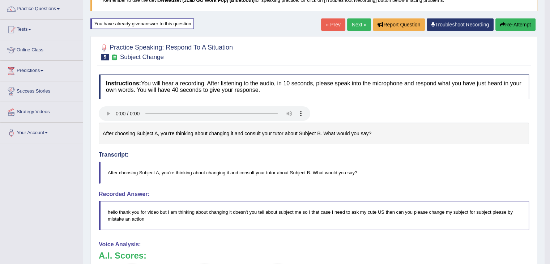
click at [516, 25] on button "Re-Attempt" at bounding box center [516, 24] width 40 height 12
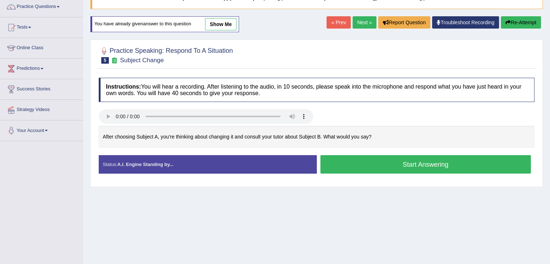
scroll to position [60, 0]
click at [385, 164] on button "Start Answering" at bounding box center [426, 164] width 211 height 18
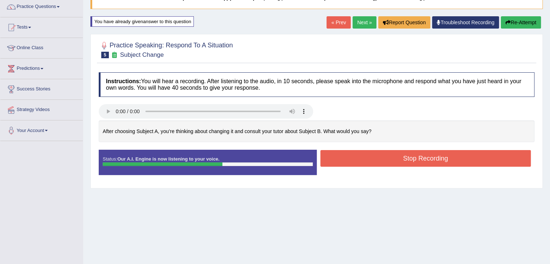
click at [402, 158] on button "Stop Recording" at bounding box center [426, 158] width 211 height 17
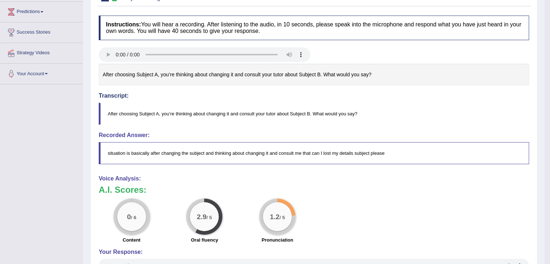
scroll to position [0, 0]
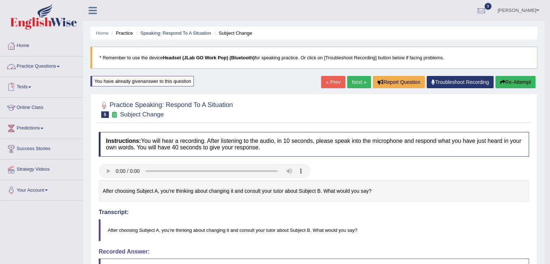
click at [48, 62] on link "Practice Questions" at bounding box center [41, 65] width 82 height 18
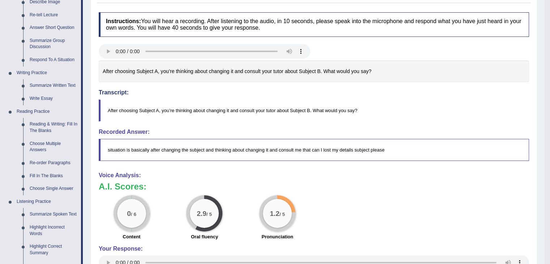
scroll to position [124, 0]
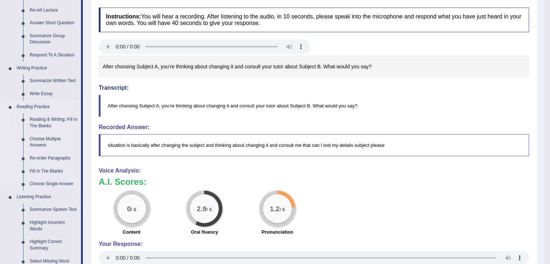
click at [46, 122] on link "Reading & Writing: Fill In The Blanks" at bounding box center [53, 122] width 55 height 19
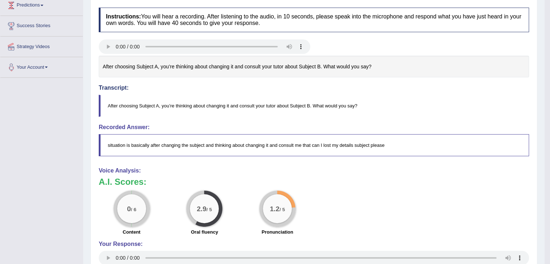
scroll to position [150, 0]
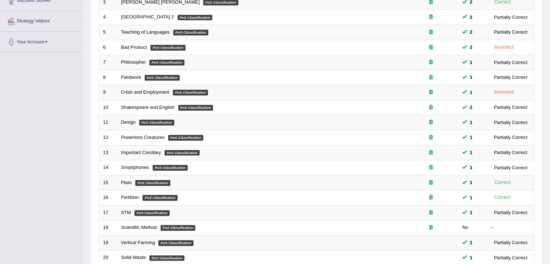
scroll to position [170, 0]
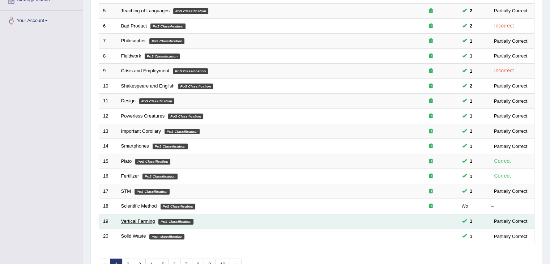
click at [140, 219] on link "Vertical Farming" at bounding box center [138, 221] width 34 height 5
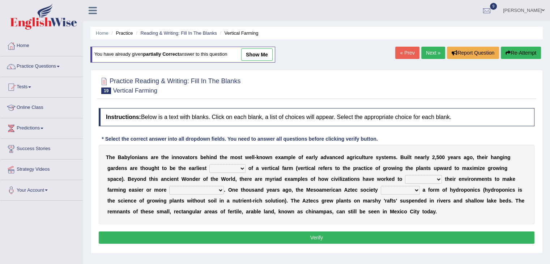
click at [242, 166] on select "prototype failure discredit protocol" at bounding box center [227, 168] width 36 height 9
select select "prototype"
click at [209, 164] on select "prototype failure discredit protocol" at bounding box center [227, 168] width 36 height 9
click at [437, 177] on select "manipulate escape respect disarrange" at bounding box center [423, 179] width 37 height 9
select select "respect"
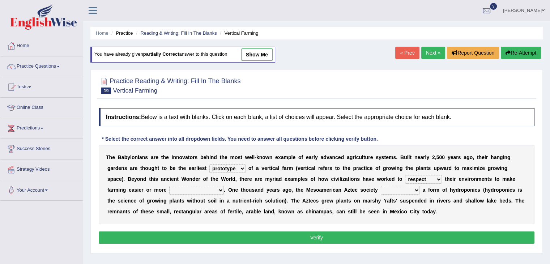
click at [405, 175] on select "manipulate escape respect disarrange" at bounding box center [423, 179] width 37 height 9
click at [220, 188] on select "productive constructive connective counterproductive" at bounding box center [196, 190] width 55 height 9
select select "constructive"
click at [169, 186] on select "productive constructive connective counterproductive" at bounding box center [196, 190] width 55 height 9
click at [415, 188] on select "domineered volunteered pioneered engineered" at bounding box center [400, 190] width 39 height 9
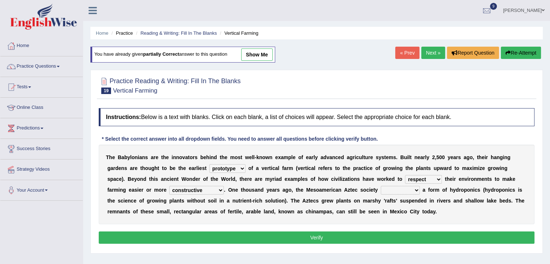
select select "pioneered"
click at [381, 186] on select "domineered volunteered pioneered engineered" at bounding box center [400, 190] width 39 height 9
click at [351, 239] on button "Verify" at bounding box center [317, 238] width 436 height 12
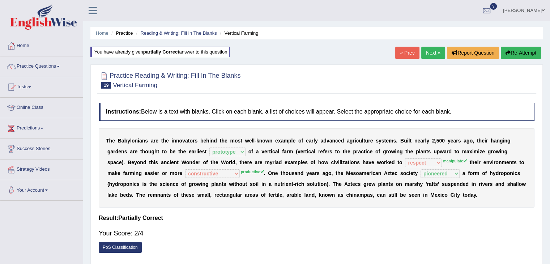
click at [433, 51] on link "Next »" at bounding box center [433, 53] width 24 height 12
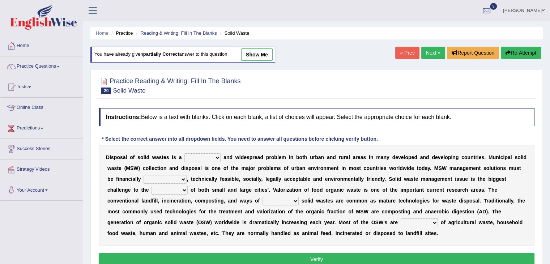
click at [216, 157] on select "slanting stinging stalling shafting" at bounding box center [202, 157] width 36 height 9
select select "slanting"
click at [184, 153] on select "slanting stinging stalling shafting" at bounding box center [202, 157] width 36 height 9
click at [217, 156] on select "slanting stinging stalling shafting" at bounding box center [202, 157] width 36 height 9
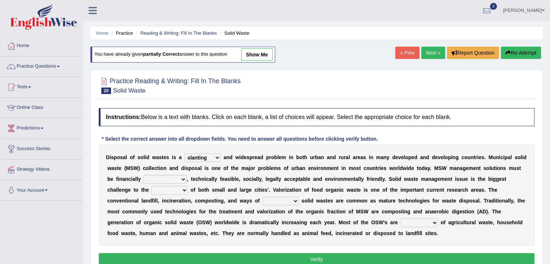
click at [185, 177] on select "unattainable sustainable objectionable treasonable" at bounding box center [165, 179] width 43 height 9
select select "sustainable"
click at [144, 175] on select "unattainable sustainable objectionable treasonable" at bounding box center [165, 179] width 43 height 9
click at [182, 188] on select "plants culture authorities history" at bounding box center [170, 190] width 36 height 9
select select "culture"
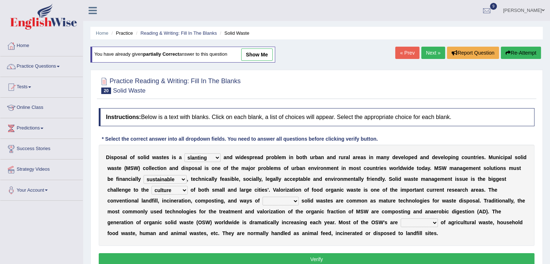
click at [152, 186] on select "plants culture authorities history" at bounding box center [170, 190] width 36 height 9
click at [293, 198] on select "reserving preserving deserving handling" at bounding box center [281, 201] width 36 height 9
select select "handling"
click at [263, 197] on select "reserving preserving deserving handling" at bounding box center [281, 201] width 36 height 9
click at [433, 220] on select "composed disposed composing disposing" at bounding box center [419, 223] width 37 height 9
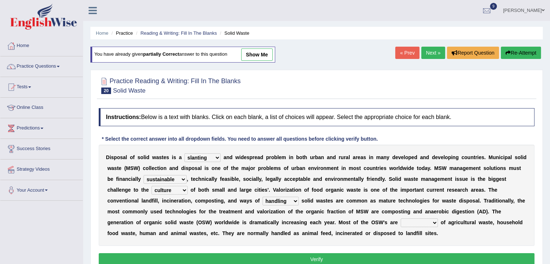
select select "disposed"
click at [401, 219] on select "composed disposed composing disposing" at bounding box center [419, 223] width 37 height 9
click at [327, 259] on button "Verify" at bounding box center [317, 259] width 436 height 12
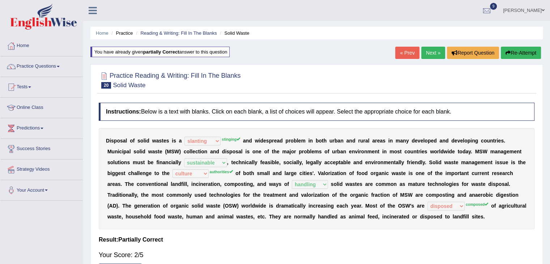
click at [432, 51] on link "Next »" at bounding box center [433, 53] width 24 height 12
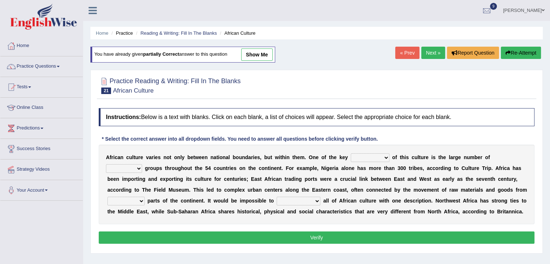
click at [384, 154] on select "conjectures features issues doubts" at bounding box center [370, 157] width 39 height 9
select select "features"
click at [351, 153] on select "conjectures features issues doubts" at bounding box center [370, 157] width 39 height 9
click at [140, 167] on select "ethic ethnic eugenic epic" at bounding box center [124, 168] width 36 height 9
select select "ethnic"
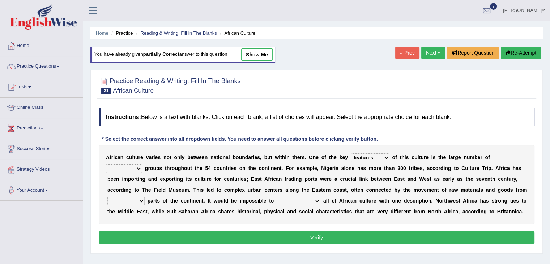
click at [106, 164] on select "ethic ethnic eugenic epic" at bounding box center [124, 168] width 36 height 9
click at [143, 199] on select "forelocked interlocked unlocked landlocked" at bounding box center [125, 201] width 37 height 9
select select "unlocked"
click at [107, 197] on select "forelocked interlocked unlocked landlocked" at bounding box center [125, 201] width 37 height 9
click at [317, 200] on select "characterize conceptualize symbolize synthesize" at bounding box center [299, 201] width 44 height 9
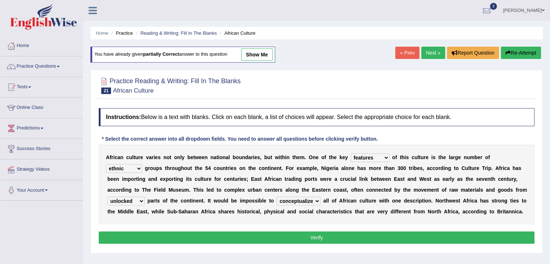
click at [277, 197] on select "characterize conceptualize symbolize synthesize" at bounding box center [299, 201] width 44 height 9
click at [315, 200] on select "characterize conceptualize symbolize synthesize" at bounding box center [299, 201] width 44 height 9
select select "symbolize"
click at [277, 197] on select "characterize conceptualize symbolize synthesize" at bounding box center [299, 201] width 44 height 9
click at [317, 233] on button "Verify" at bounding box center [317, 238] width 436 height 12
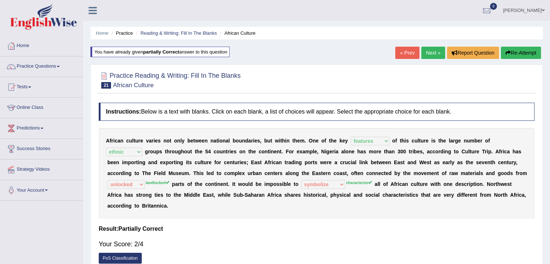
click at [433, 55] on link "Next »" at bounding box center [433, 53] width 24 height 12
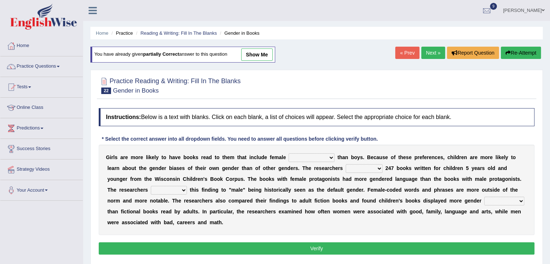
click at [315, 165] on b "r" at bounding box center [315, 168] width 2 height 6
click at [331, 157] on select "protagonists cosmogonists agonists expressionists" at bounding box center [312, 157] width 46 height 9
select select "protagonists"
click at [289, 153] on select "protagonists cosmogonists agonists expressionists" at bounding box center [312, 157] width 46 height 9
click at [332, 155] on select "protagonists cosmogonists agonists expressionists" at bounding box center [312, 157] width 46 height 9
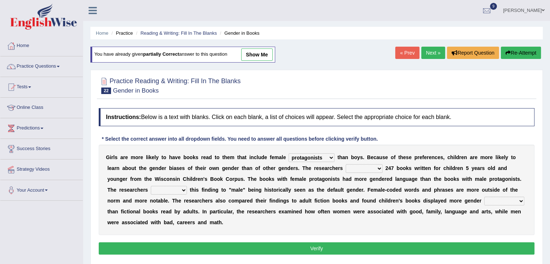
click at [332, 155] on select "protagonists cosmogonists agonists expressionists" at bounding box center [312, 157] width 46 height 9
click at [378, 166] on select "hydrolyzed paralyzed catalyzed analyzed" at bounding box center [364, 168] width 37 height 9
select select "analyzed"
click at [346, 164] on select "hydrolyzed paralyzed catalyzed analyzed" at bounding box center [364, 168] width 37 height 9
click at [184, 188] on select "contribute tribute distribute attribute" at bounding box center [169, 190] width 36 height 9
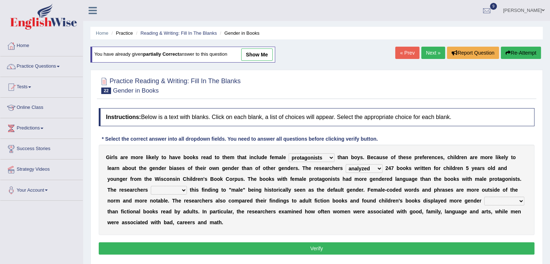
select select "attribute"
click at [151, 186] on select "contribute tribute distribute attribute" at bounding box center [169, 190] width 36 height 9
click at [520, 200] on select "stereotypes teletypes prototypes electrotypes" at bounding box center [504, 201] width 40 height 9
select select "prototypes"
click at [484, 197] on select "stereotypes teletypes prototypes electrotypes" at bounding box center [504, 201] width 40 height 9
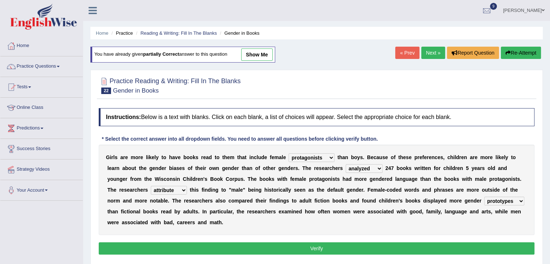
click at [293, 243] on button "Verify" at bounding box center [317, 248] width 436 height 12
